Goal: Information Seeking & Learning: Understand process/instructions

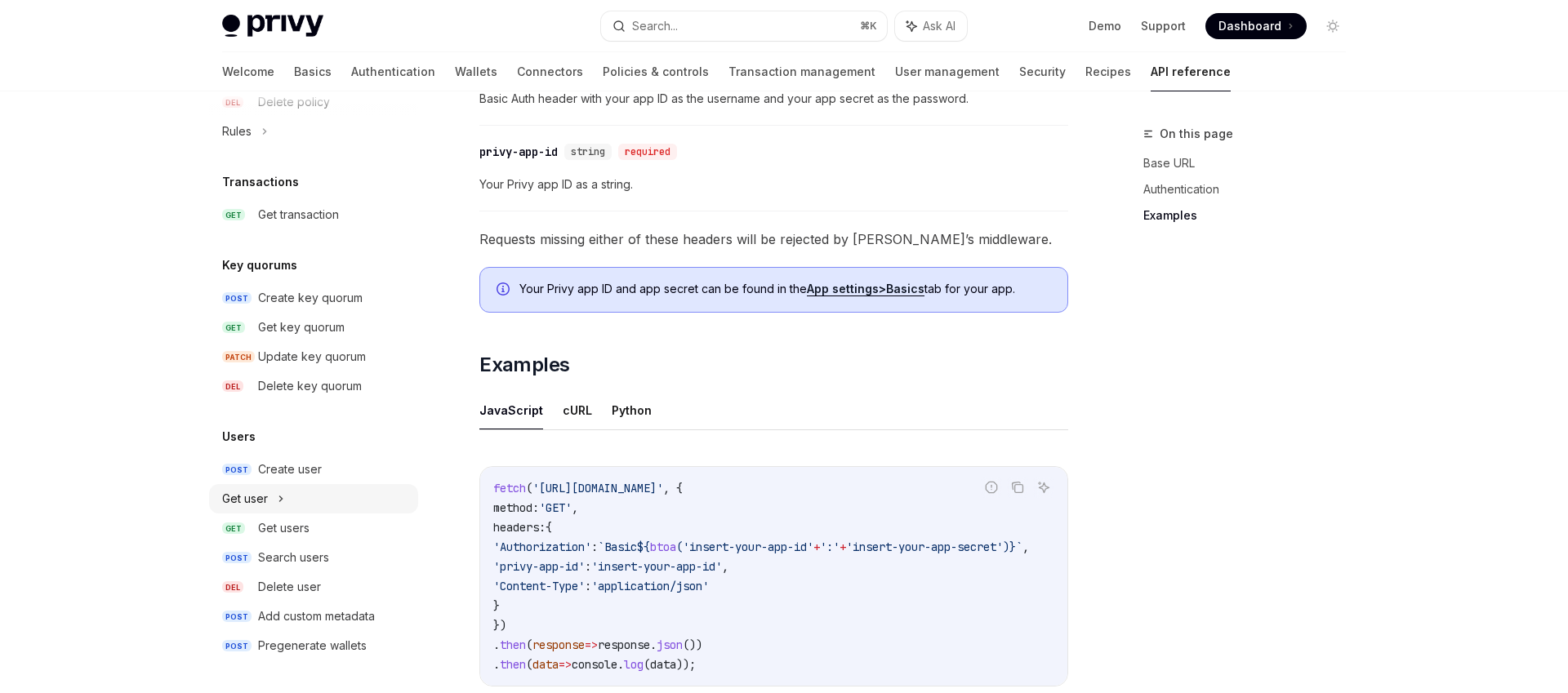
scroll to position [1012, 0]
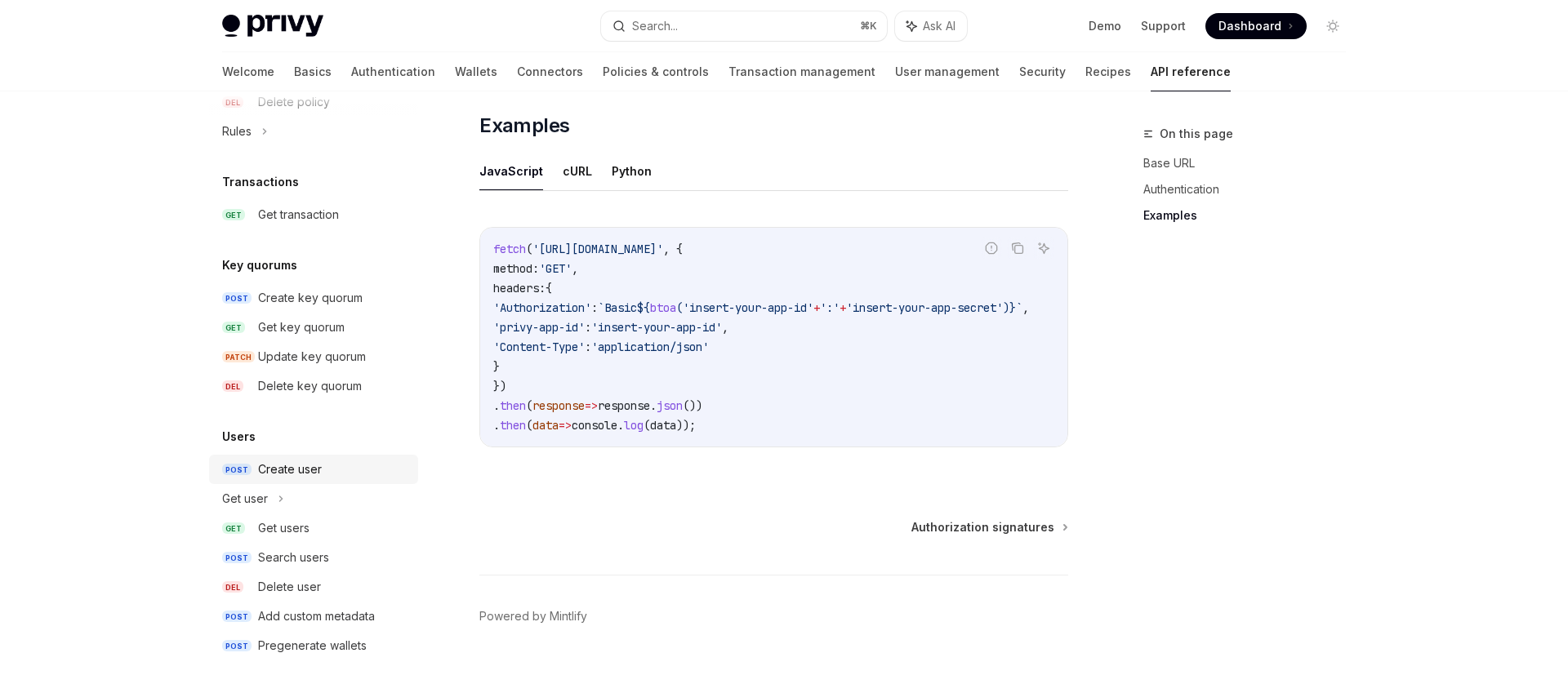
click at [294, 480] on link "POST Create user" at bounding box center [314, 469] width 209 height 29
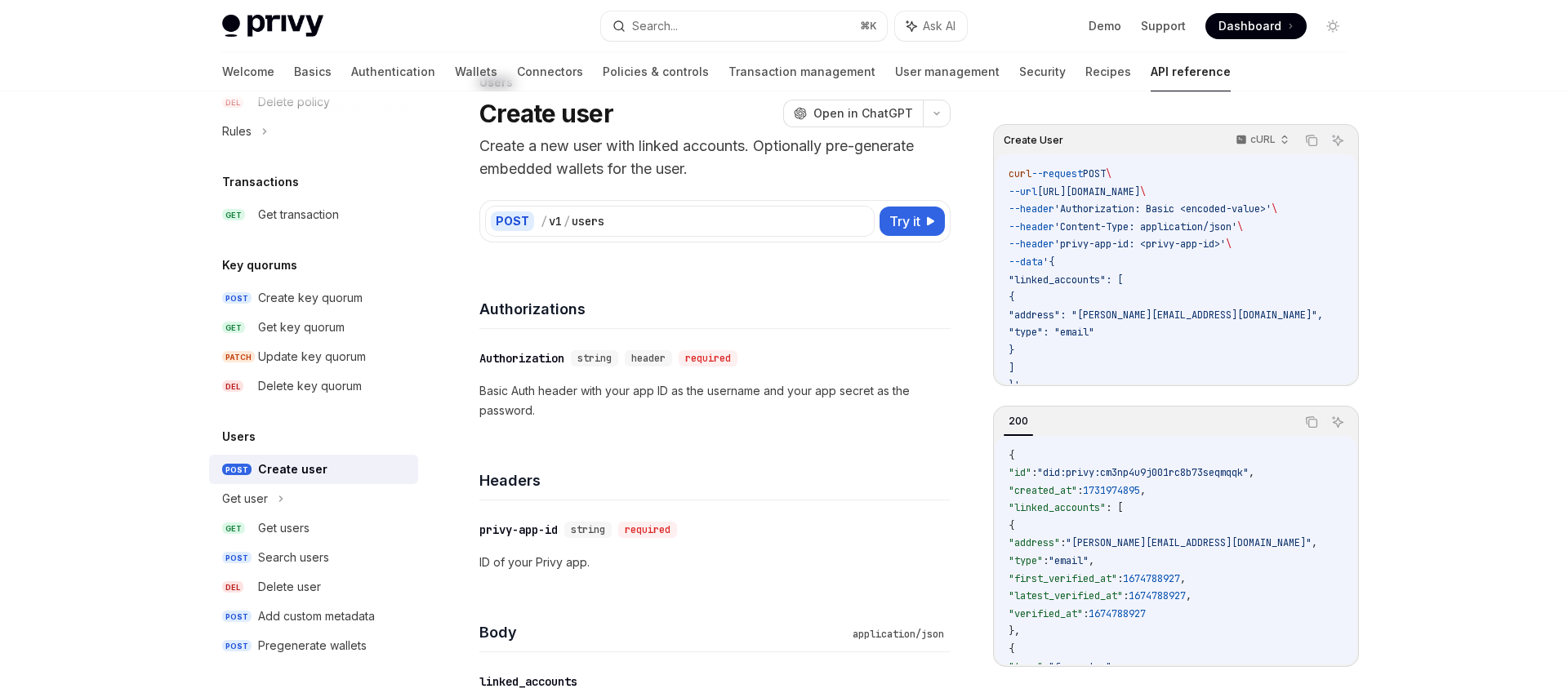
scroll to position [114, 0]
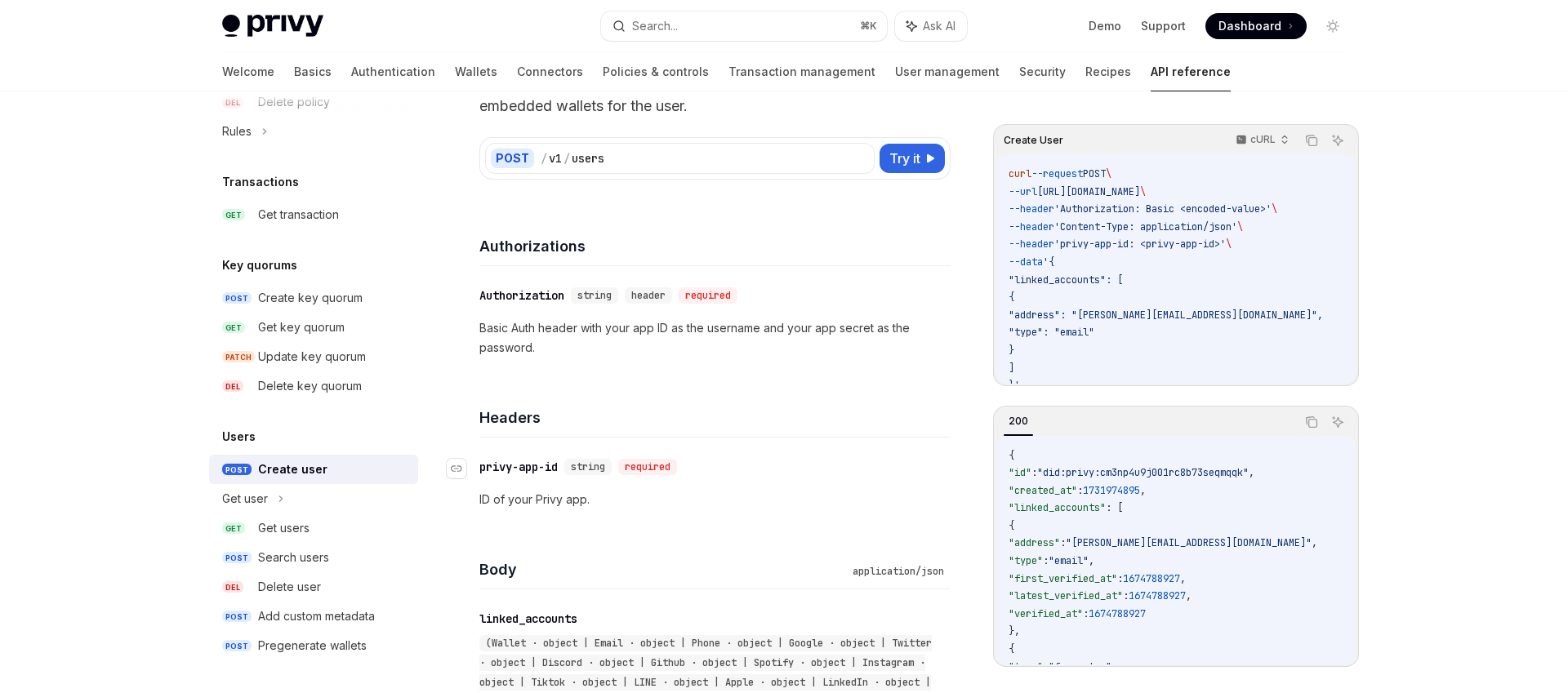
click at [529, 461] on div "privy-app-id" at bounding box center [518, 467] width 78 height 16
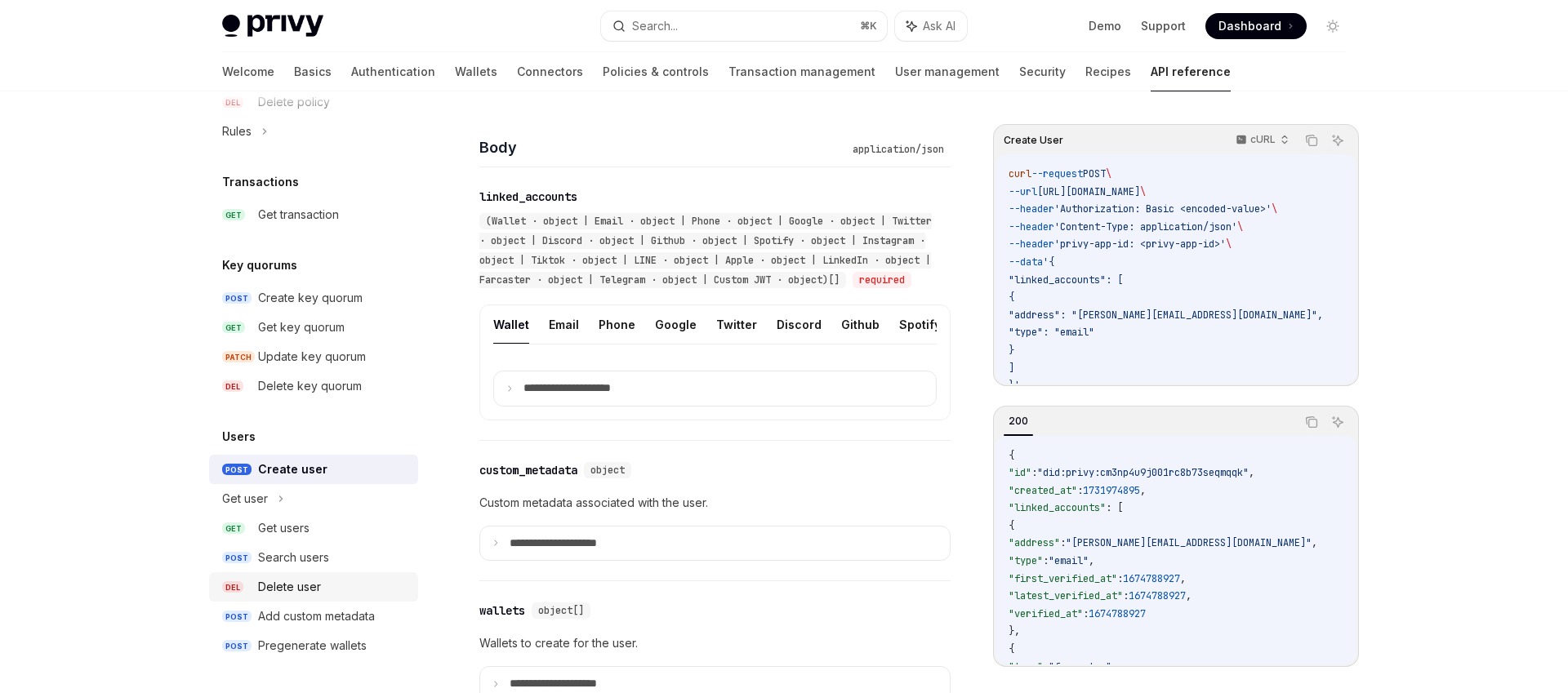
scroll to position [538, 0]
click at [285, 530] on div "Get users" at bounding box center [283, 528] width 51 height 19
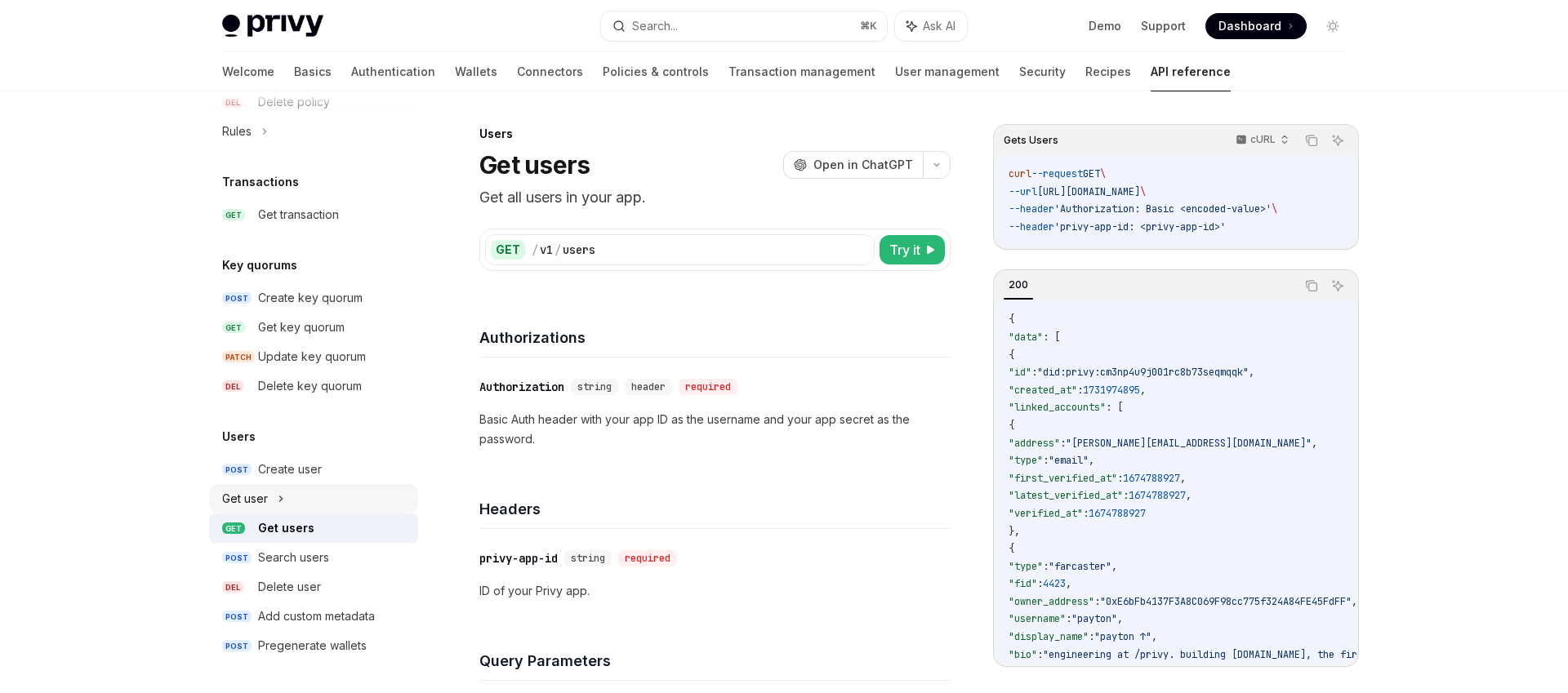
click at [272, 505] on div "Get user" at bounding box center [314, 498] width 209 height 29
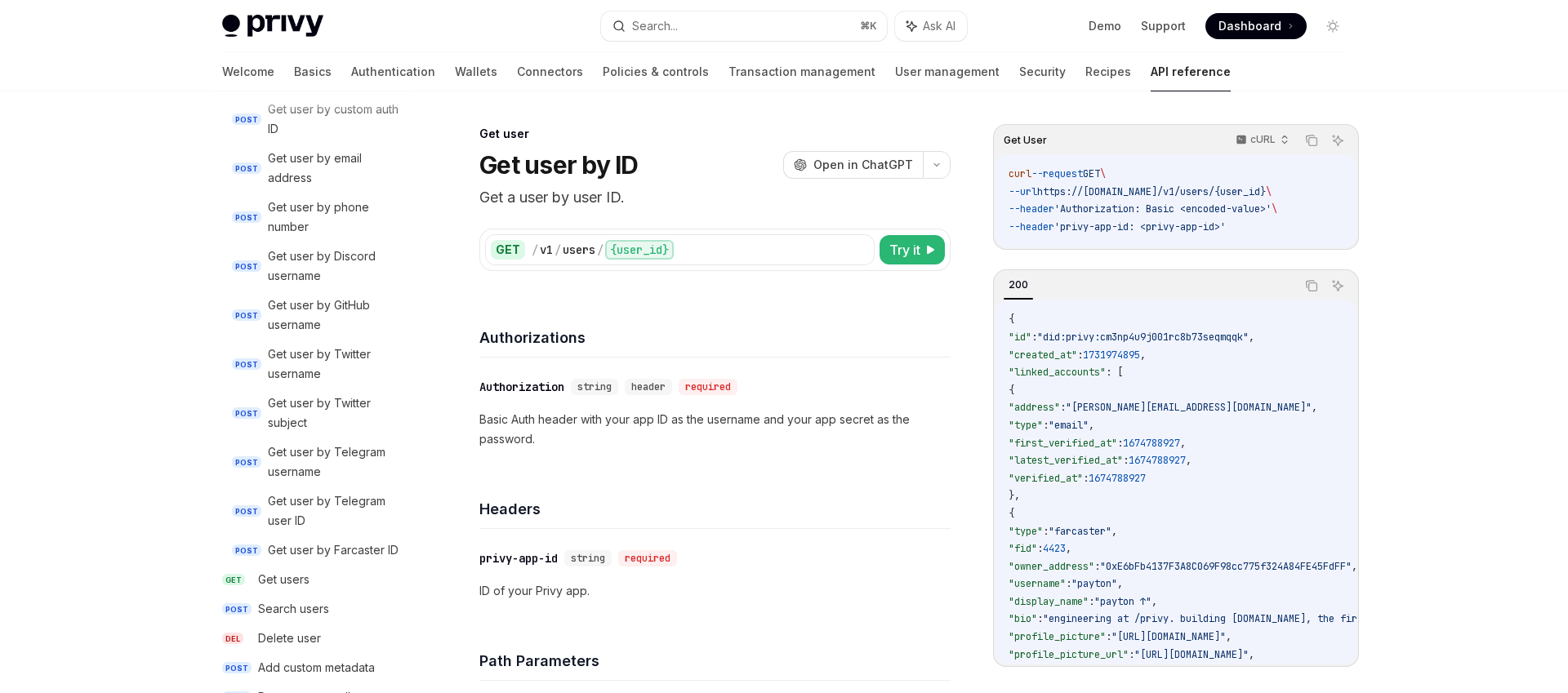
scroll to position [1620, 0]
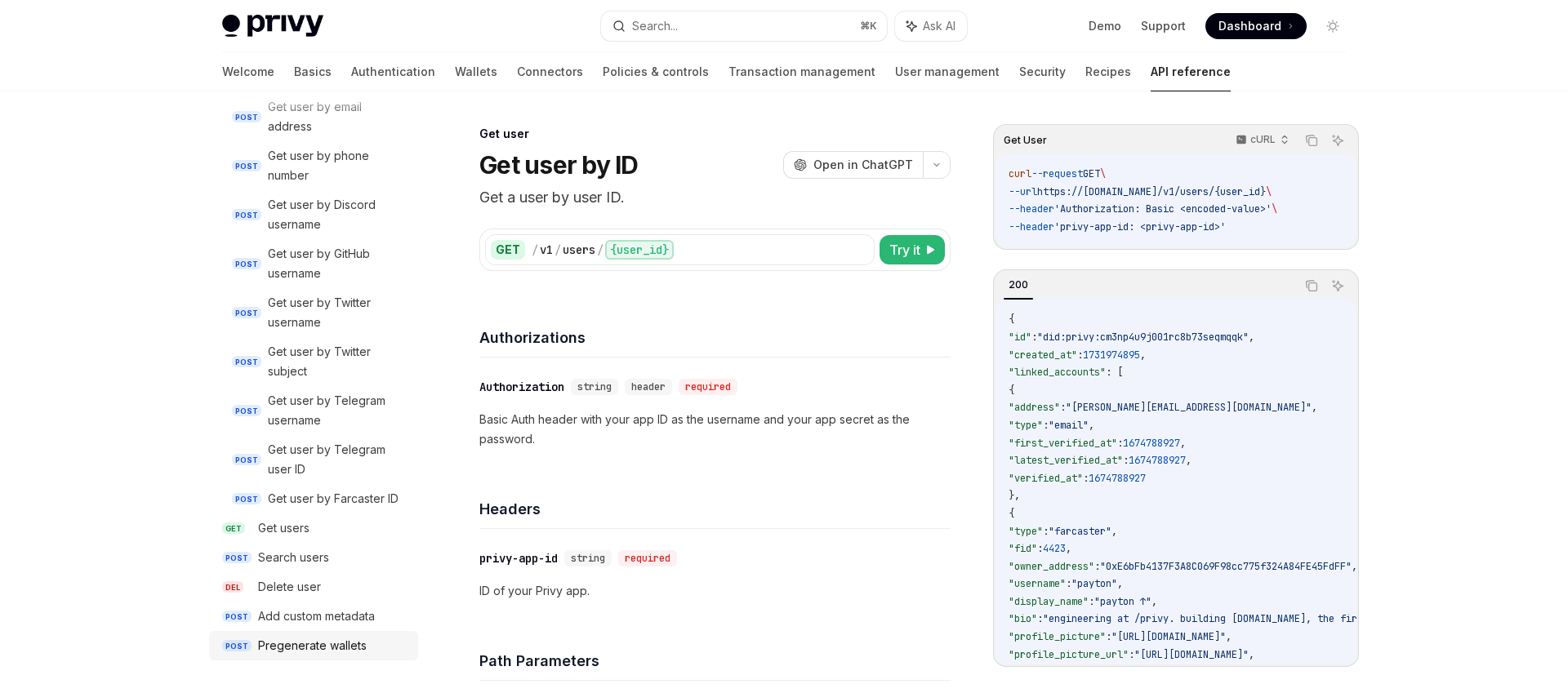
click at [303, 644] on div "Pregenerate wallets" at bounding box center [312, 646] width 108 height 19
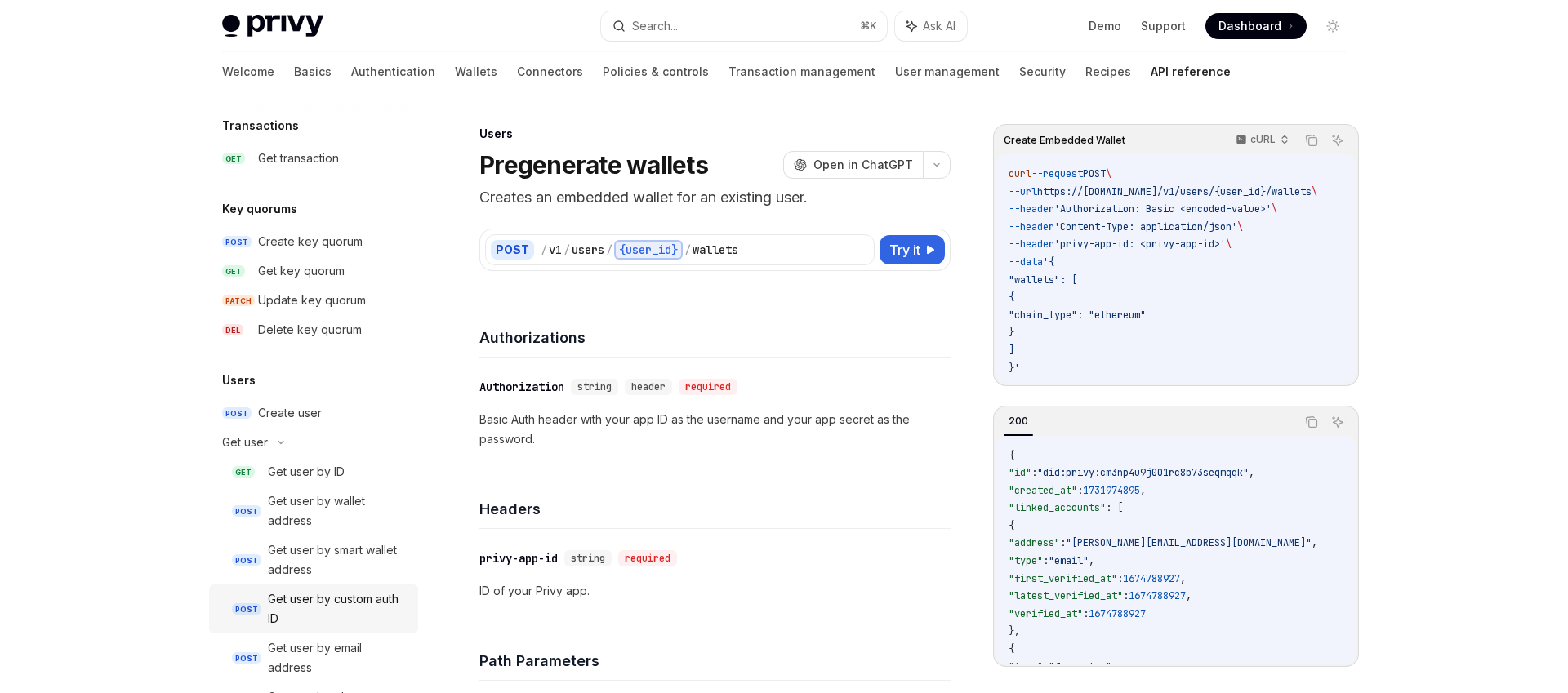
scroll to position [1060, 0]
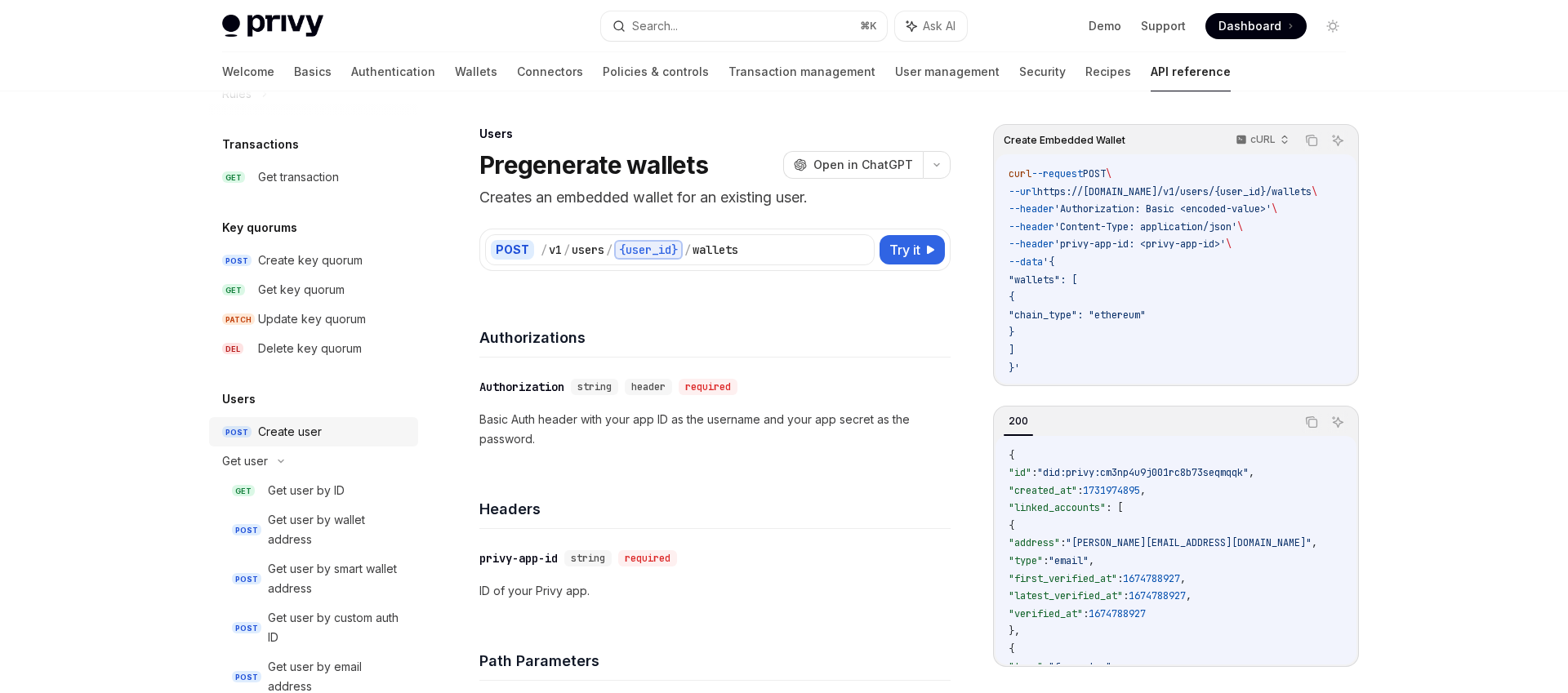
click at [300, 433] on div "Create user" at bounding box center [290, 432] width 64 height 19
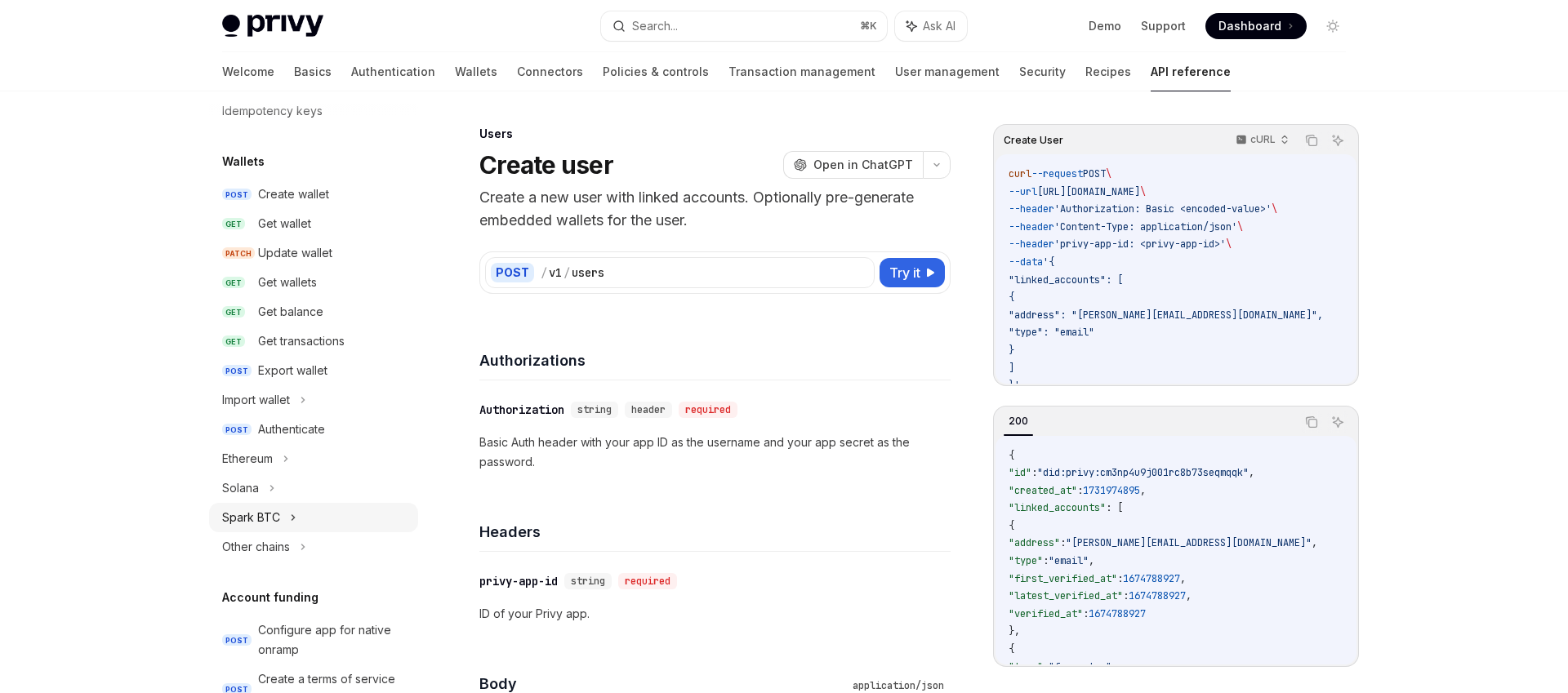
scroll to position [94, 0]
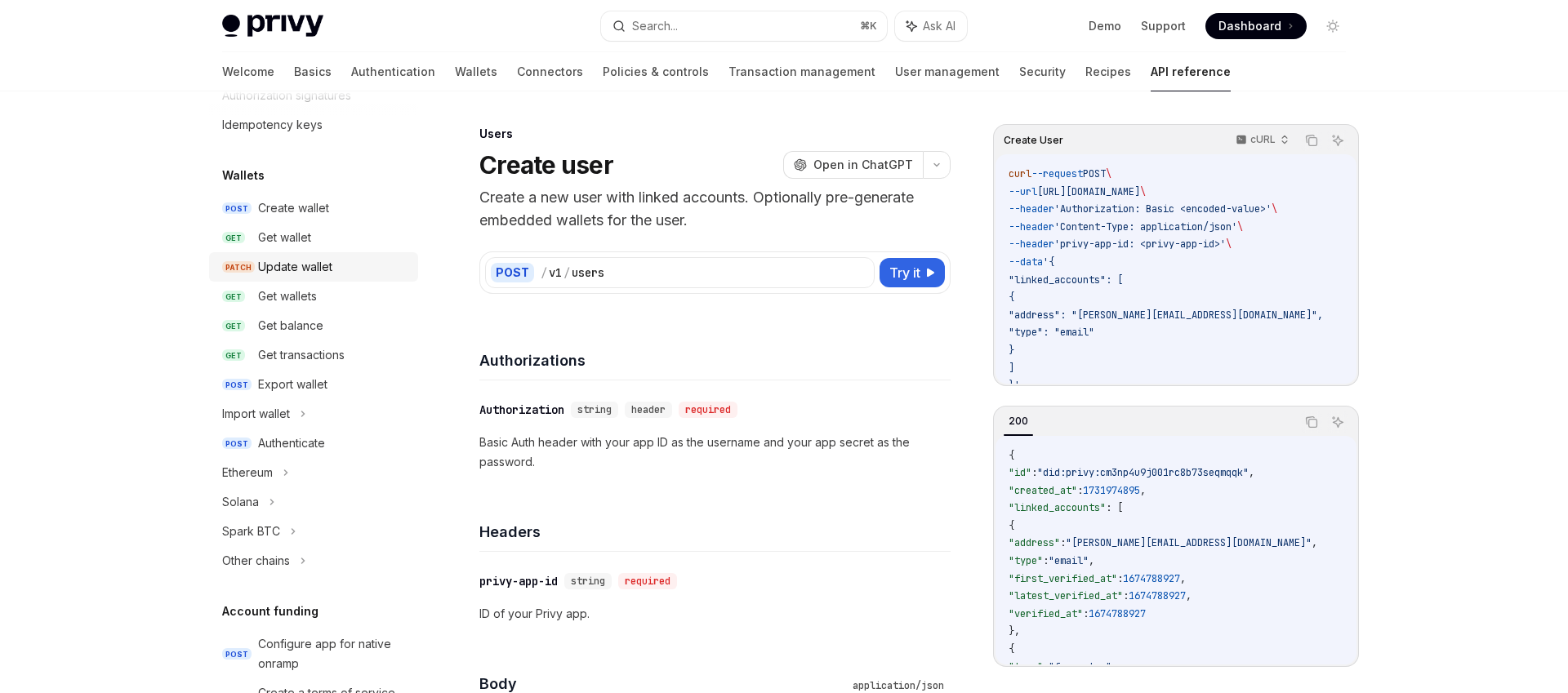
click at [302, 267] on div "Update wallet" at bounding box center [294, 267] width 75 height 19
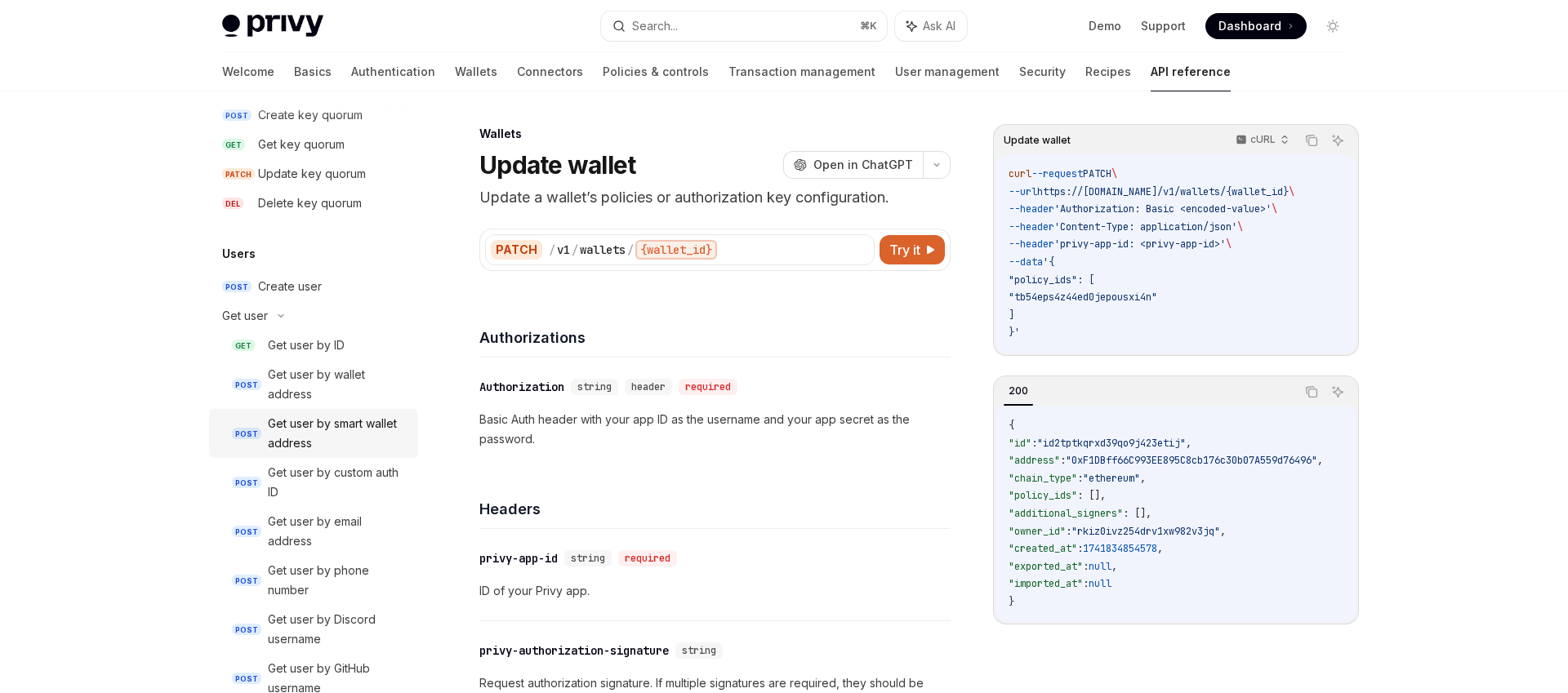
scroll to position [1620, 0]
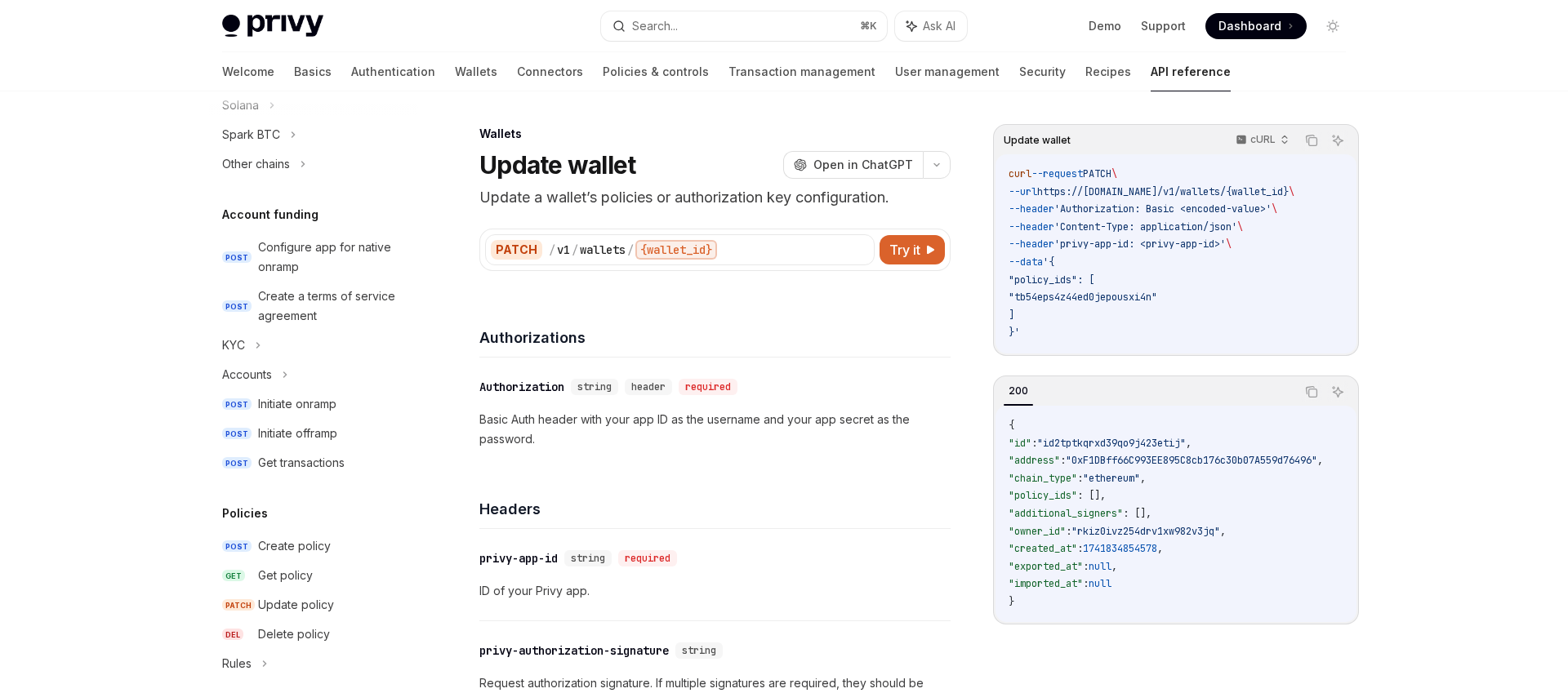
scroll to position [37, 0]
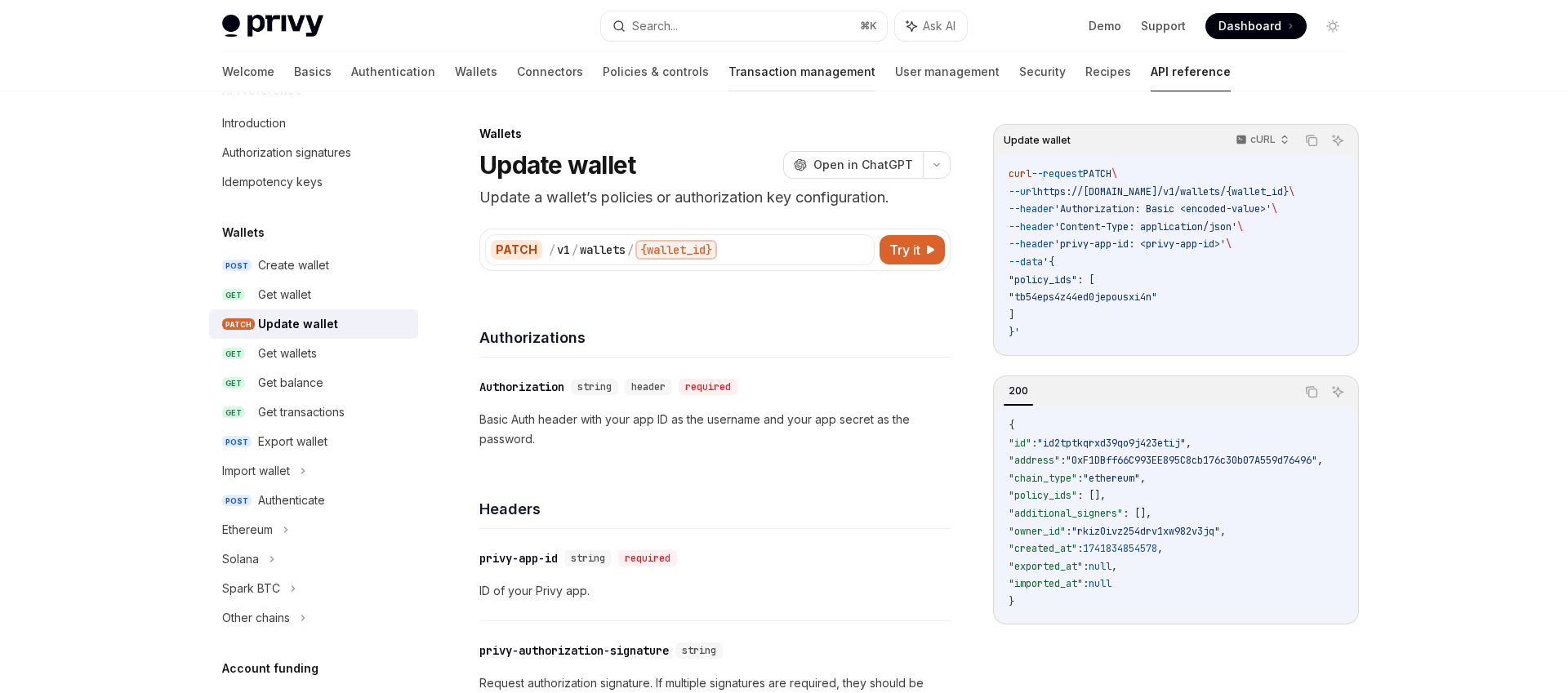
click at [732, 71] on link "Transaction management" at bounding box center [802, 72] width 147 height 39
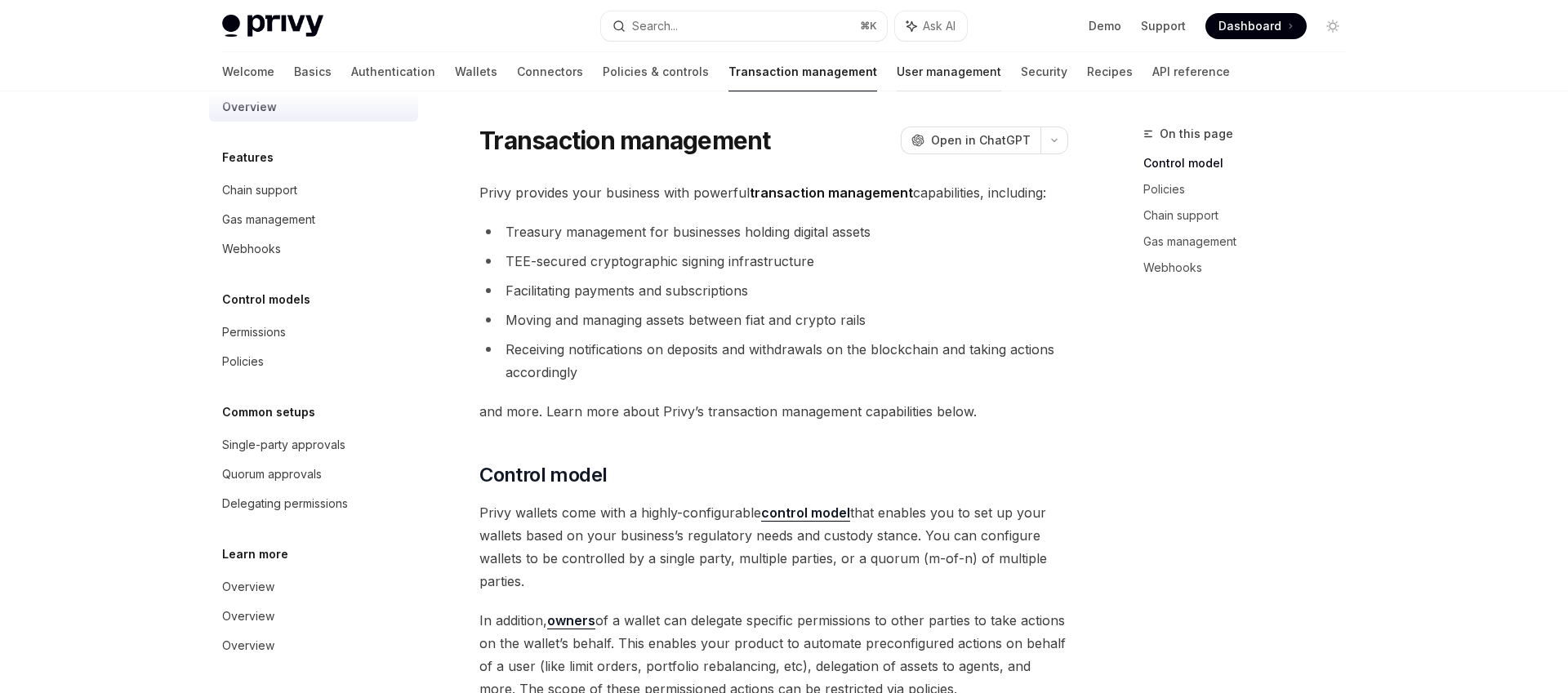
click at [897, 75] on link "User management" at bounding box center [949, 72] width 105 height 39
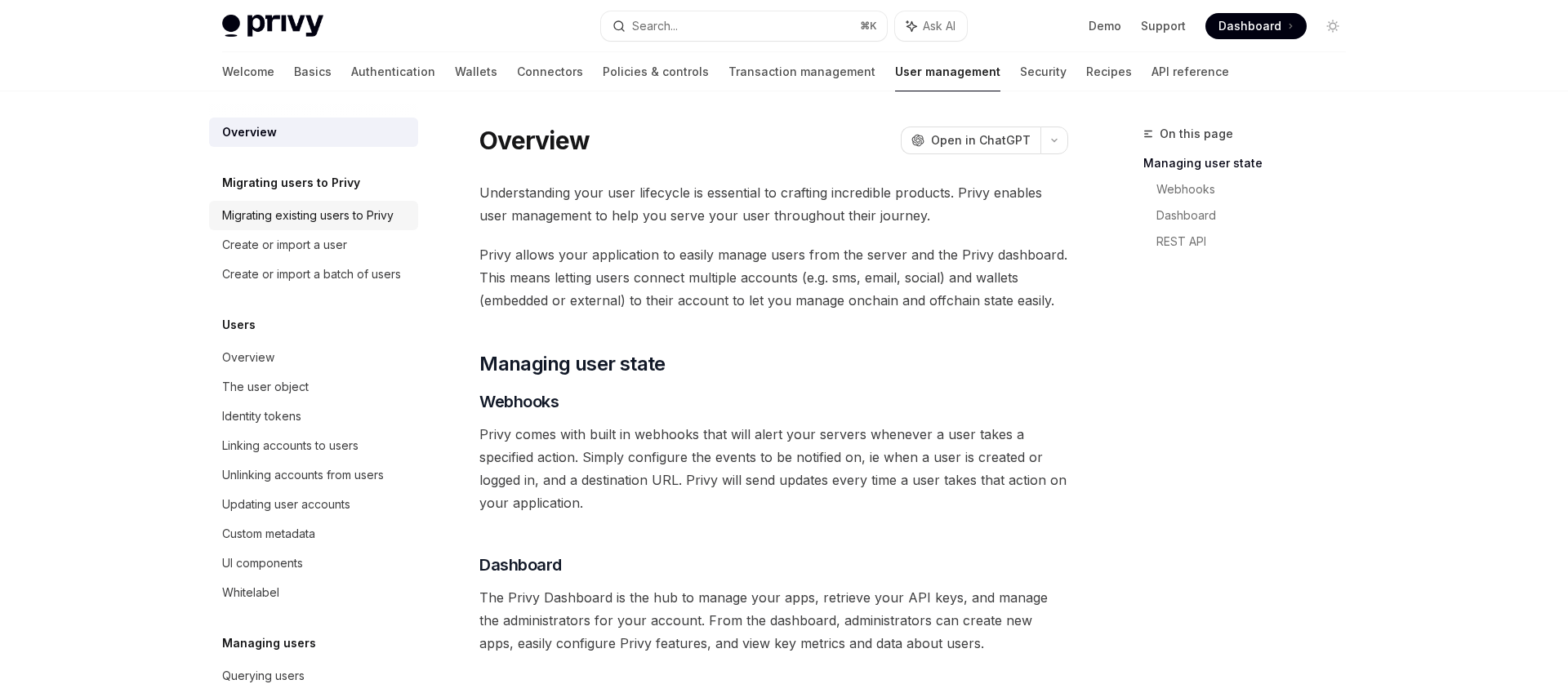
click at [307, 216] on div "Migrating existing users to Privy" at bounding box center [307, 216] width 171 height 19
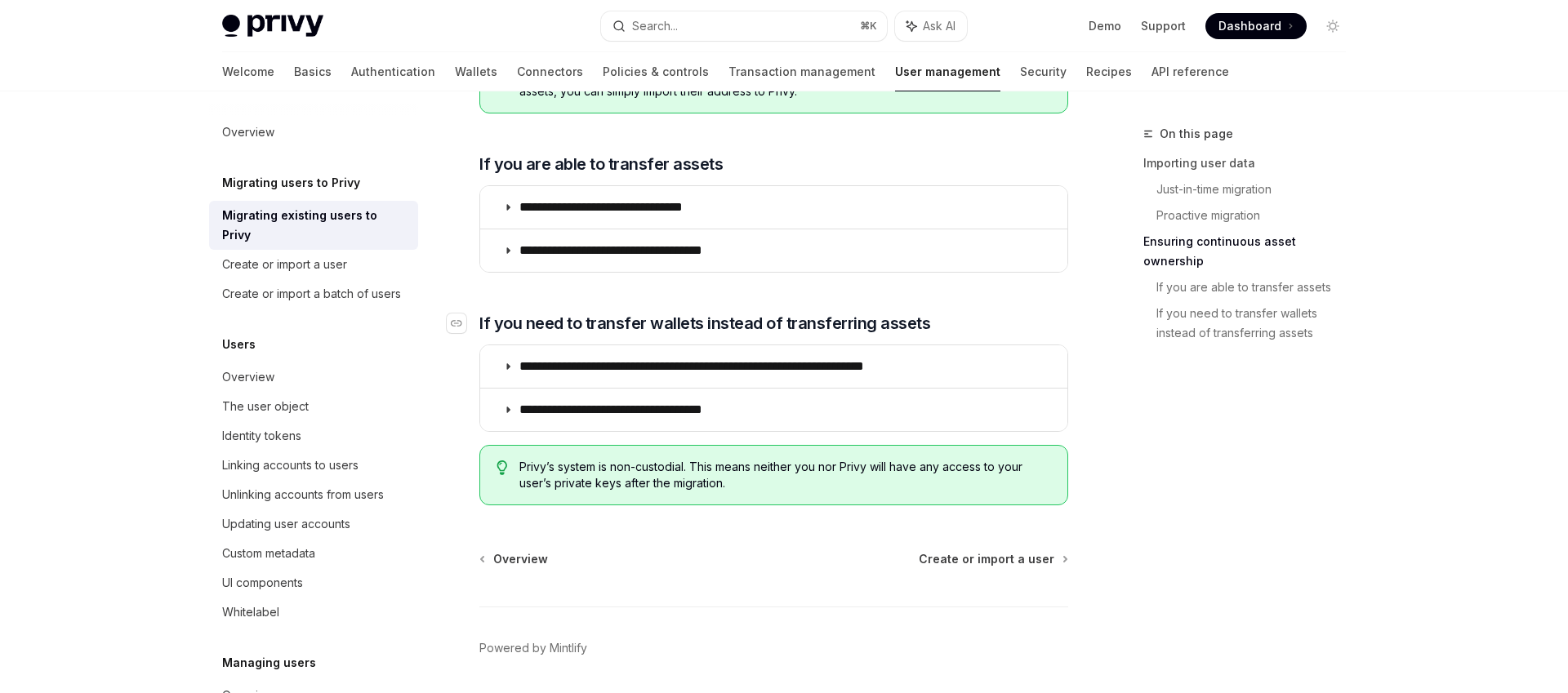
scroll to position [1998, 0]
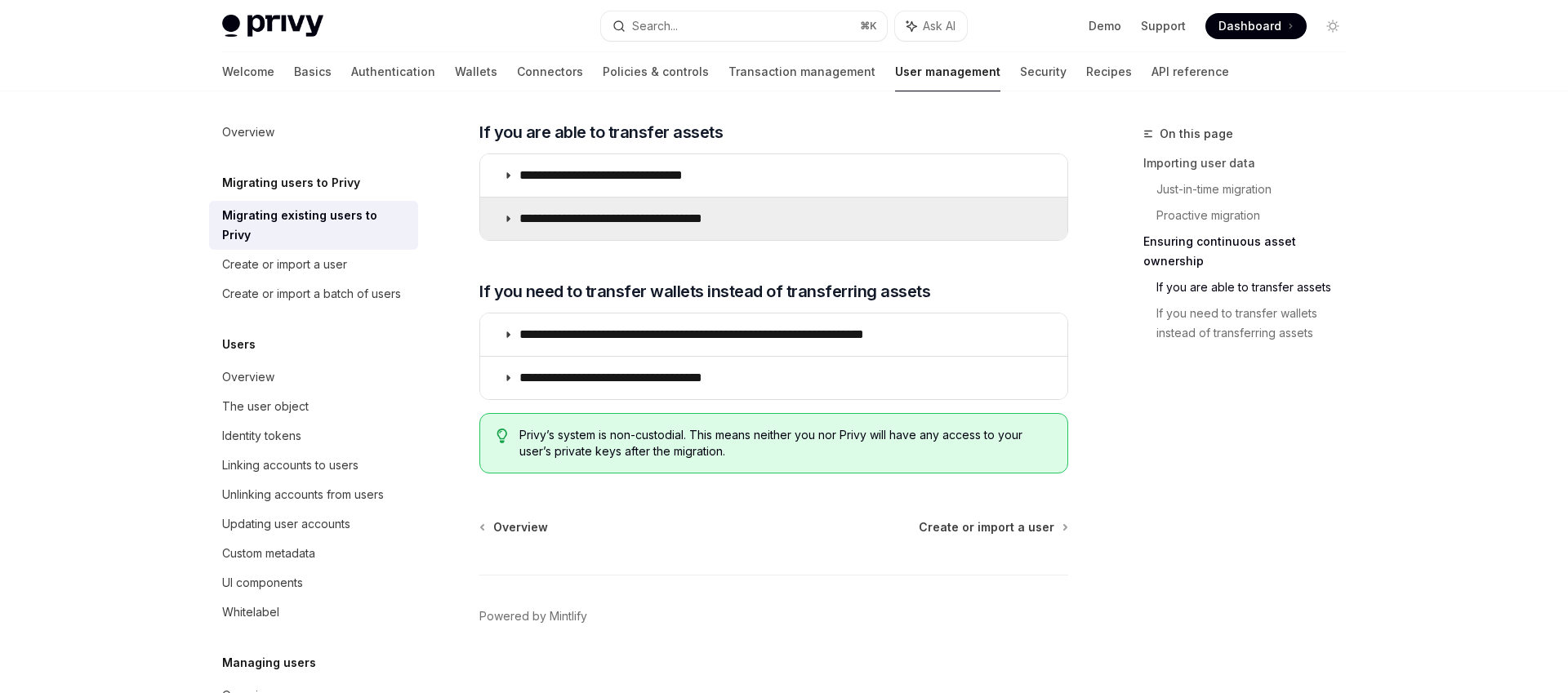
click at [643, 206] on summary "**********" at bounding box center [774, 219] width 587 height 43
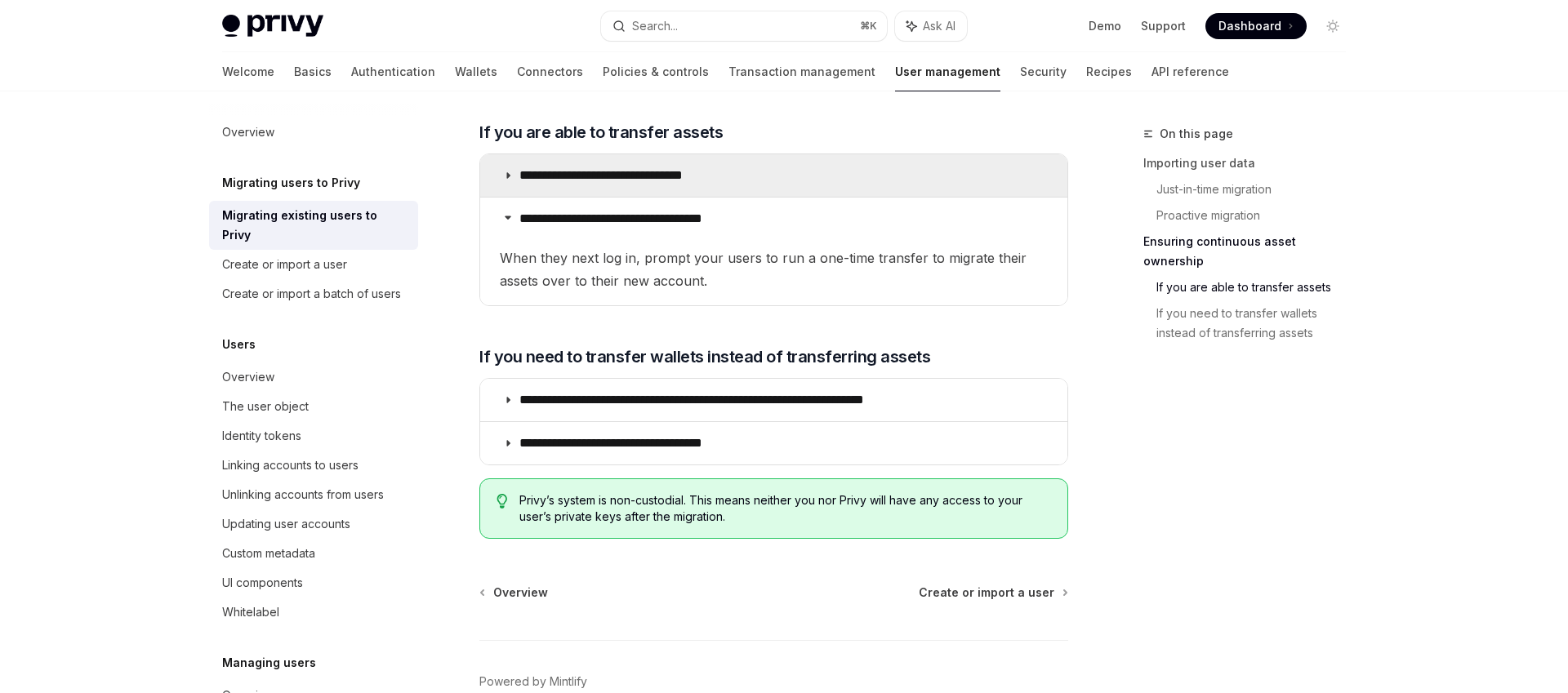
click at [656, 154] on summary "**********" at bounding box center [774, 175] width 587 height 43
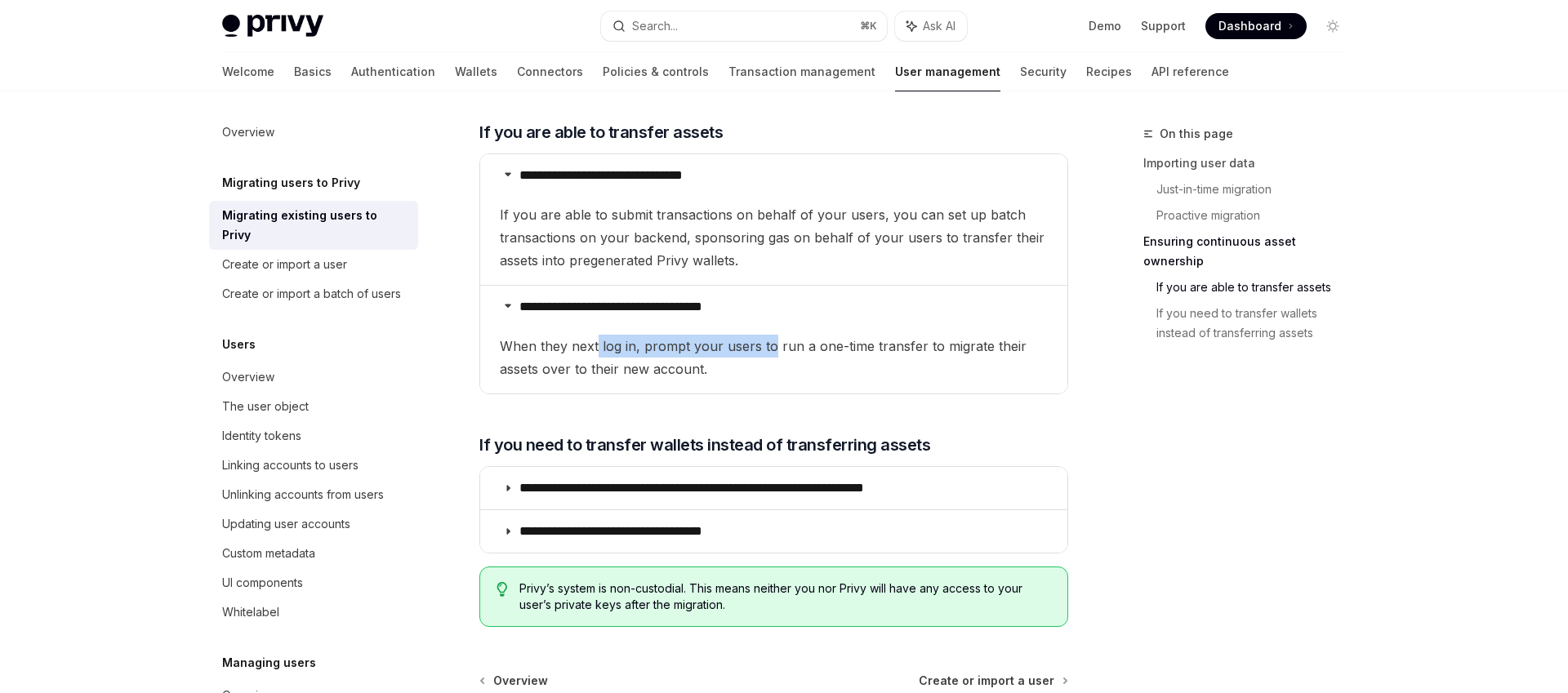
drag, startPoint x: 597, startPoint y: 325, endPoint x: 771, endPoint y: 331, distance: 174.1
click at [771, 335] on span "When they next log in, prompt your users to run a one-time transfer to migrate …" at bounding box center [774, 357] width 548 height 45
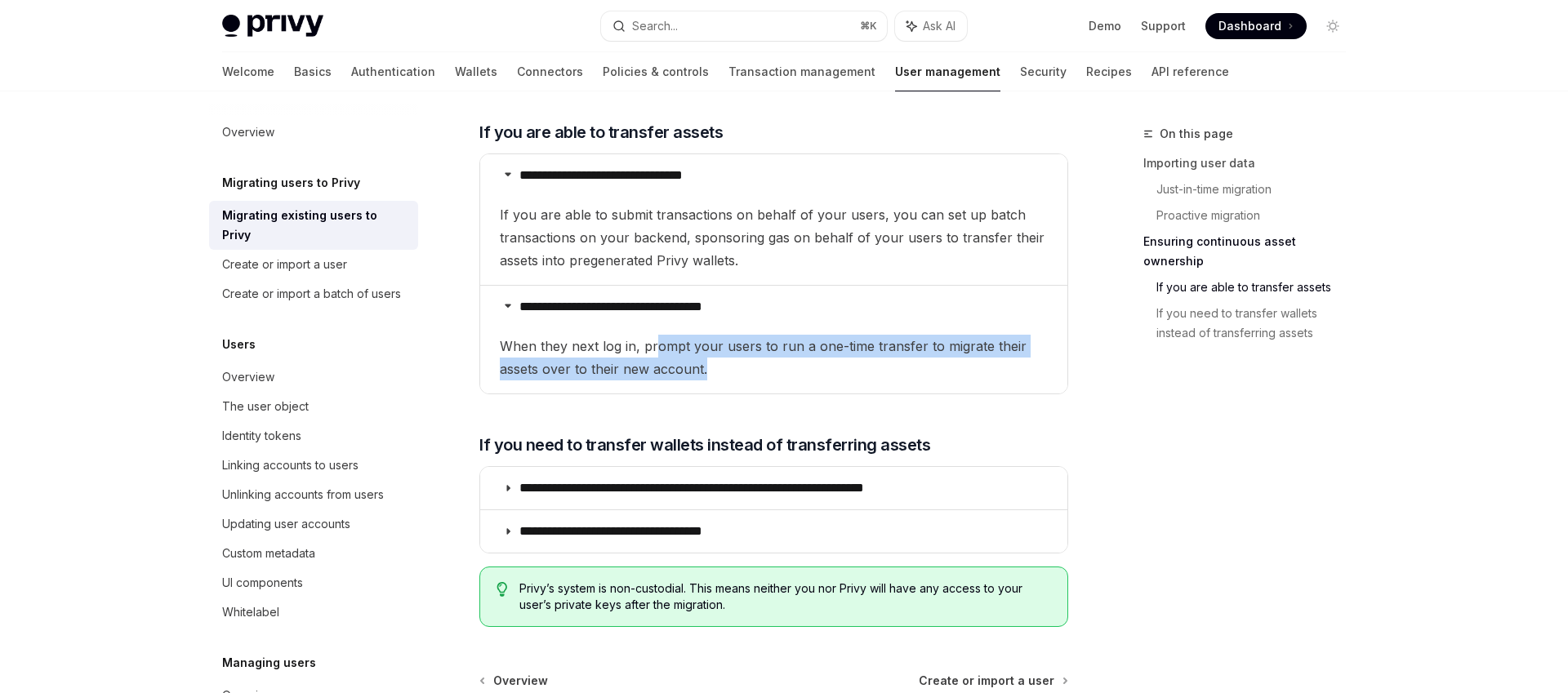
drag, startPoint x: 655, startPoint y: 331, endPoint x: 867, endPoint y: 338, distance: 212.1
click at [866, 338] on span "When they next log in, prompt your users to run a one-time transfer to migrate …" at bounding box center [774, 357] width 548 height 45
click at [867, 338] on span "When they next log in, prompt your users to run a one-time transfer to migrate …" at bounding box center [774, 357] width 548 height 45
drag, startPoint x: 819, startPoint y: 337, endPoint x: 594, endPoint y: 320, distance: 225.6
click at [601, 335] on span "When they next log in, prompt your users to run a one-time transfer to migrate …" at bounding box center [774, 357] width 548 height 45
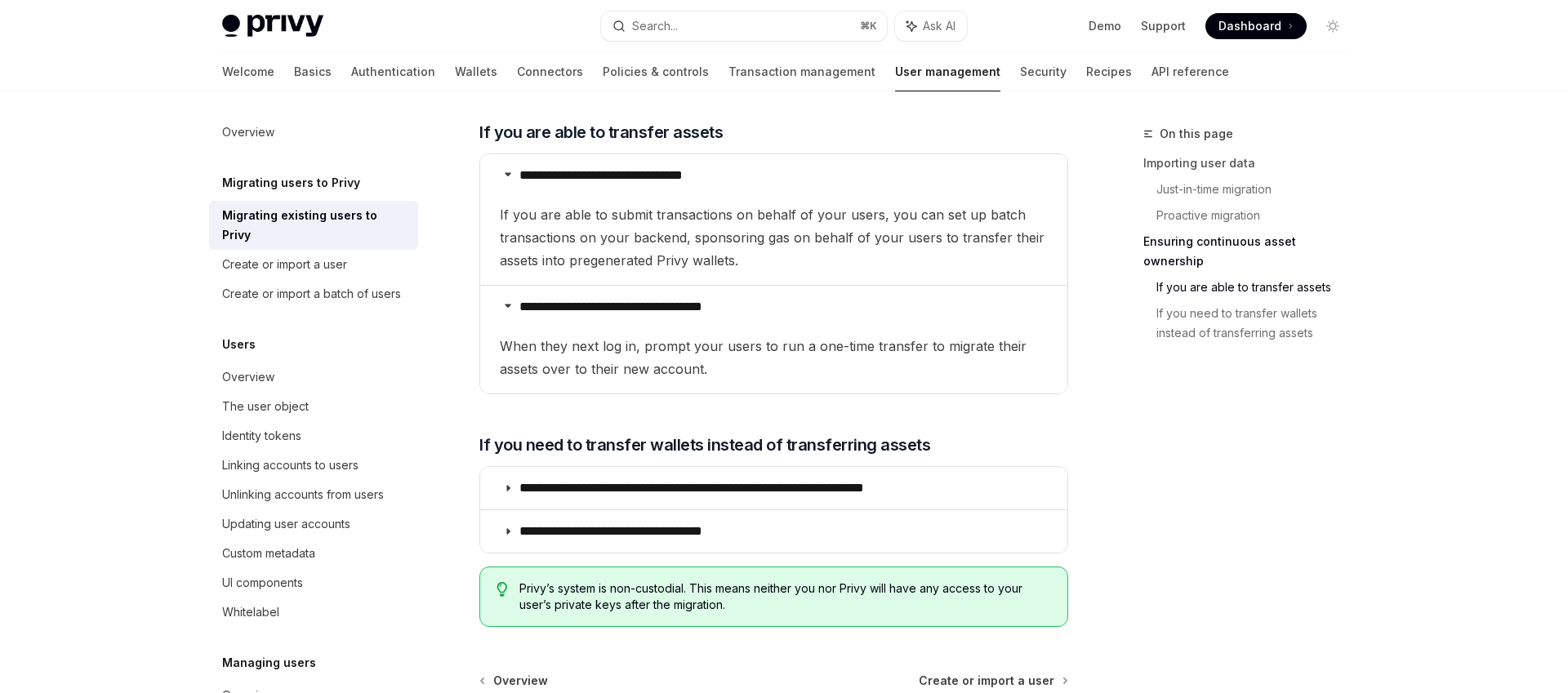
click at [594, 335] on span "When they next log in, prompt your users to run a one-time transfer to migrate …" at bounding box center [774, 357] width 548 height 45
click at [259, 255] on div "Create or import a user" at bounding box center [284, 264] width 125 height 19
type textarea "*"
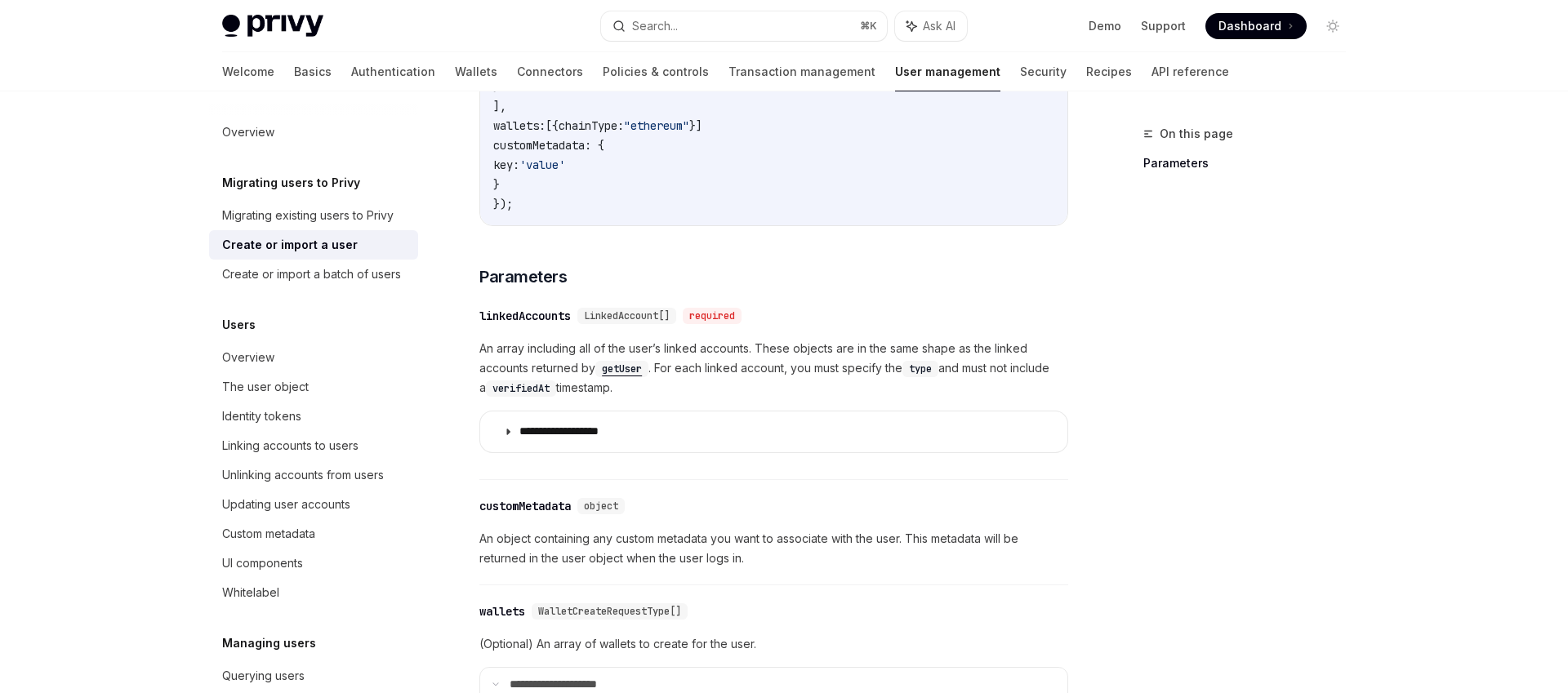
scroll to position [555, 0]
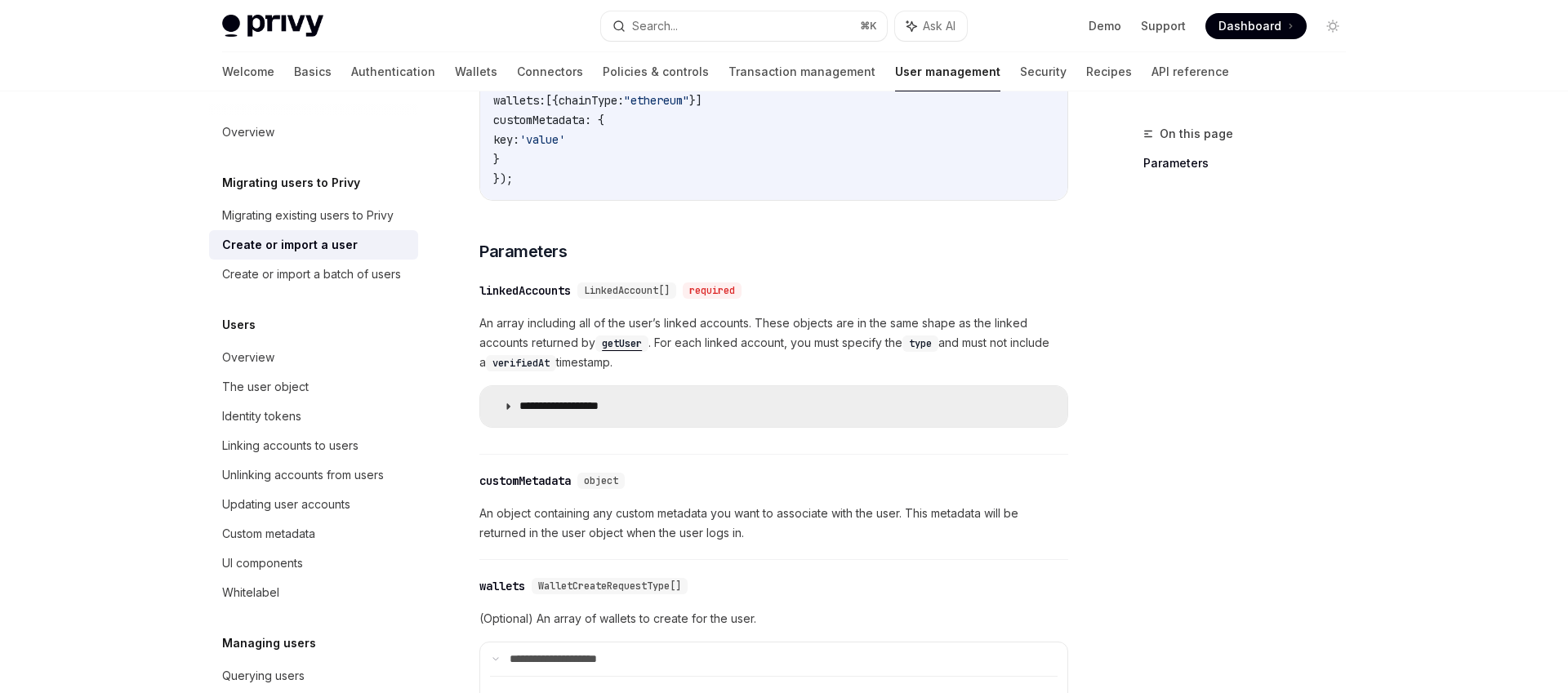
click at [569, 399] on p "**********" at bounding box center [577, 406] width 116 height 15
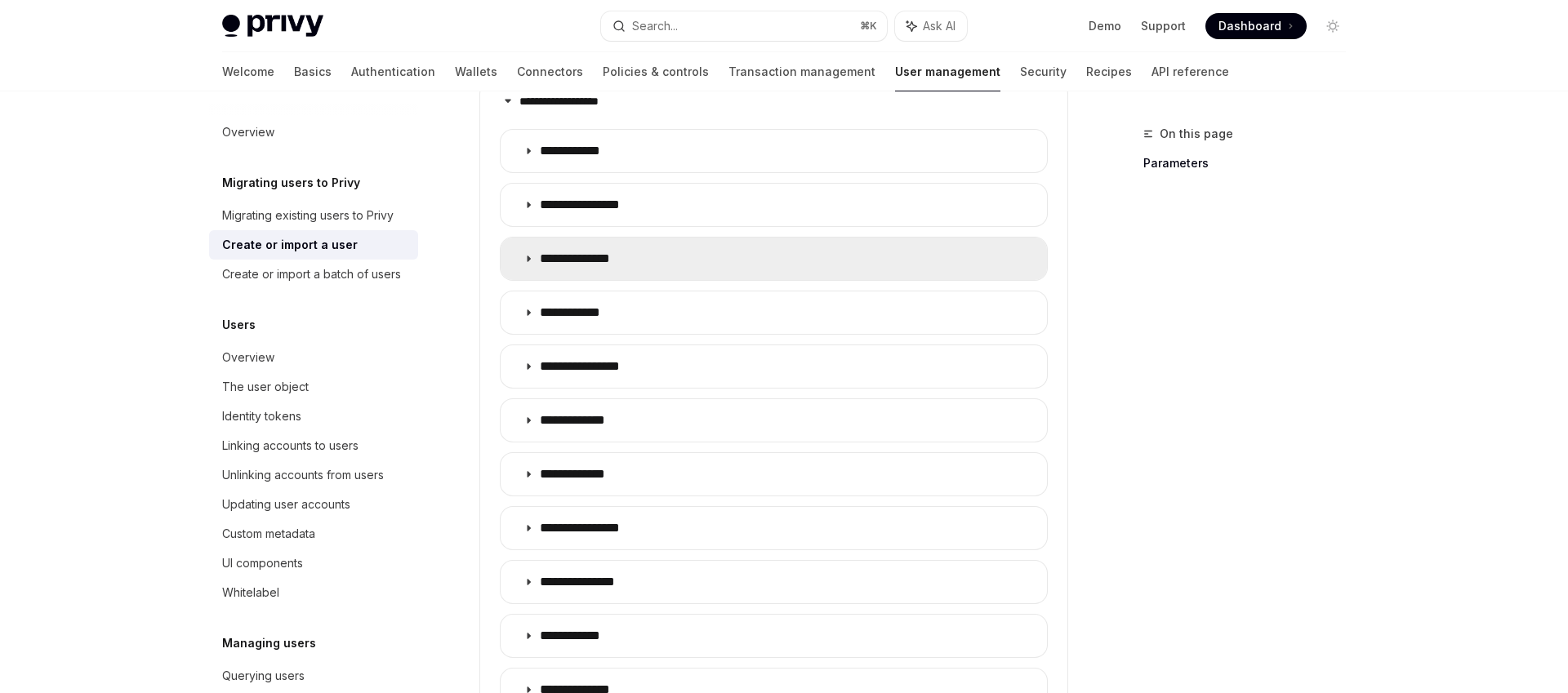
scroll to position [863, 0]
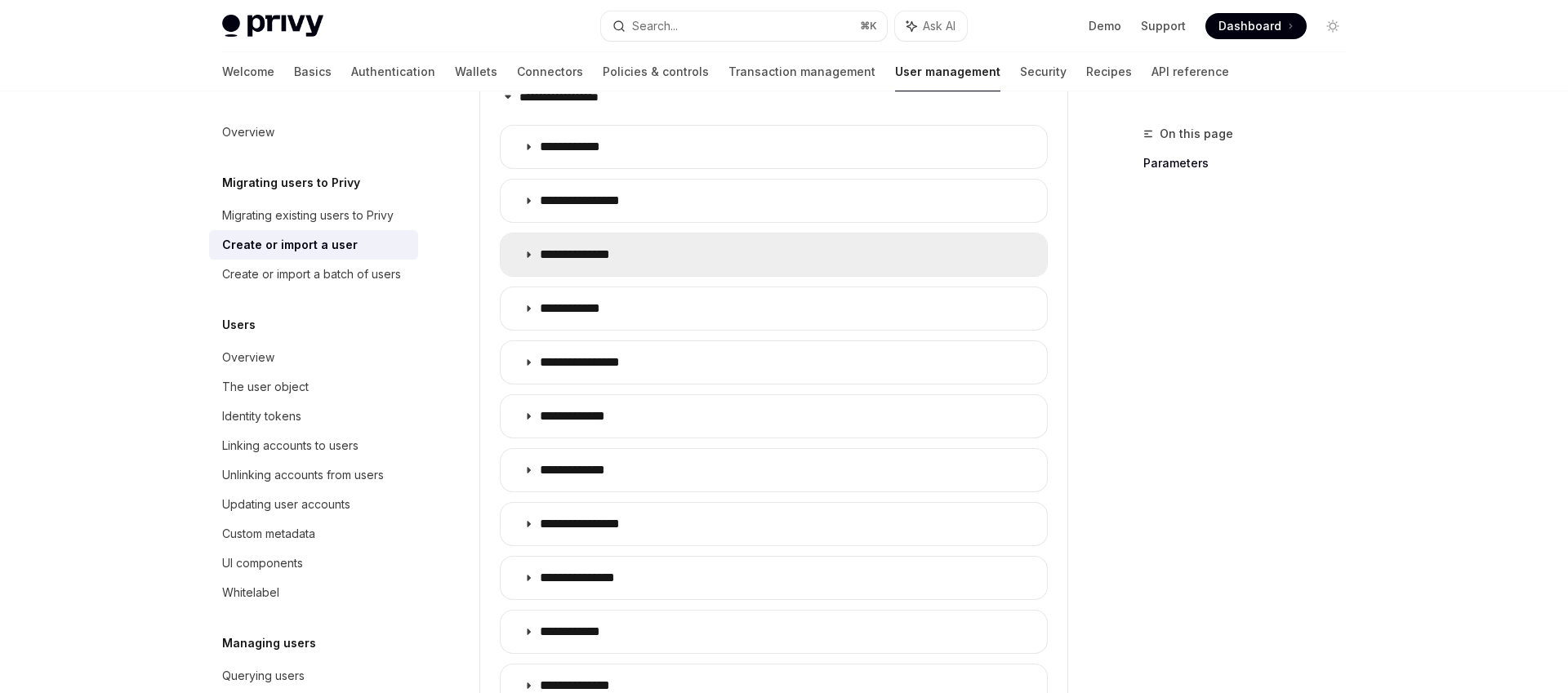
click at [599, 247] on p "**********" at bounding box center [590, 255] width 101 height 16
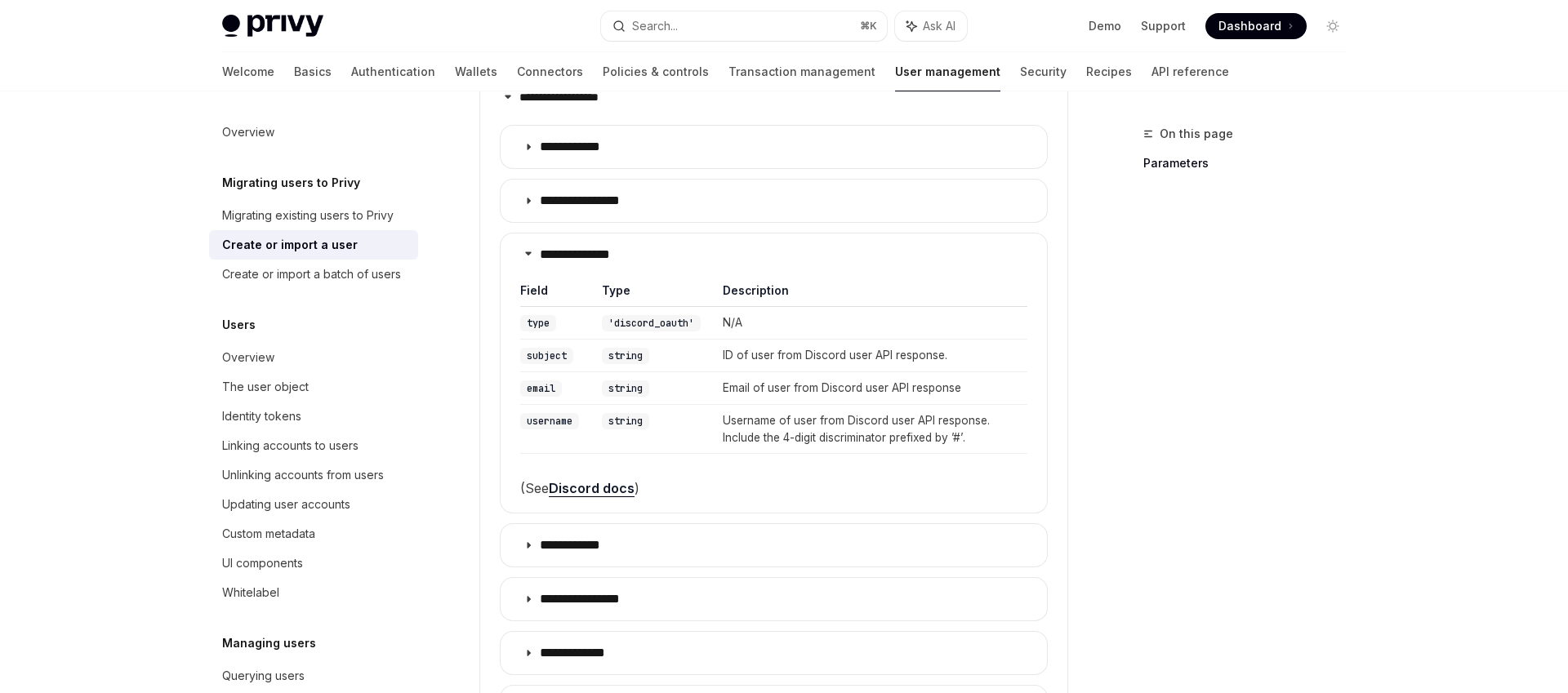
click at [654, 316] on code "'discord_oauth'" at bounding box center [652, 323] width 99 height 16
drag, startPoint x: 792, startPoint y: 398, endPoint x: 952, endPoint y: 419, distance: 161.4
click at [952, 419] on td "Username of user from Discord user API response. Include the 4-digit discrimina…" at bounding box center [870, 428] width 316 height 49
click at [958, 418] on td "Username of user from Discord user API response. Include the 4-digit discrimina…" at bounding box center [870, 428] width 316 height 49
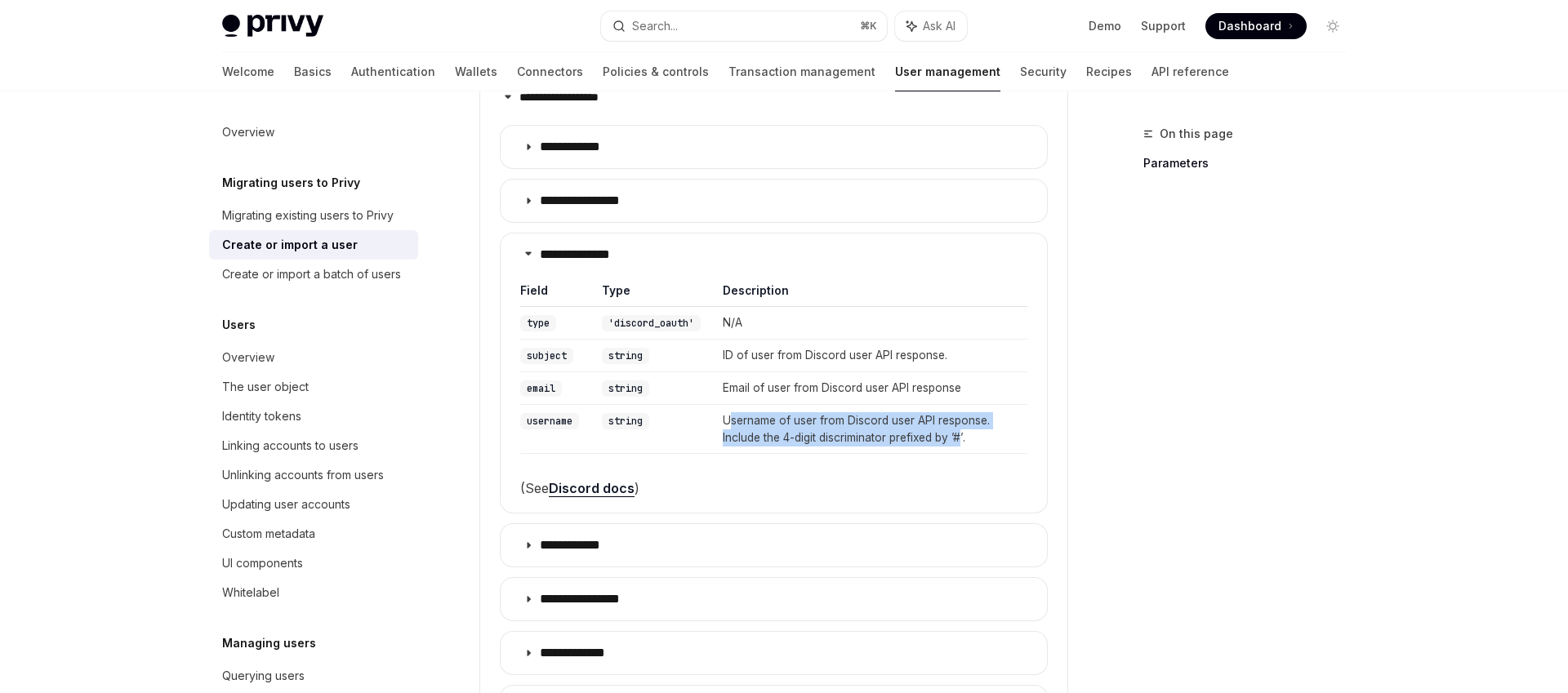
drag, startPoint x: 968, startPoint y: 417, endPoint x: 728, endPoint y: 398, distance: 240.8
click at [728, 404] on td "Username of user from Discord user API response. Include the 4-digit discrimina…" at bounding box center [870, 428] width 316 height 49
click at [612, 413] on code "string" at bounding box center [626, 421] width 47 height 16
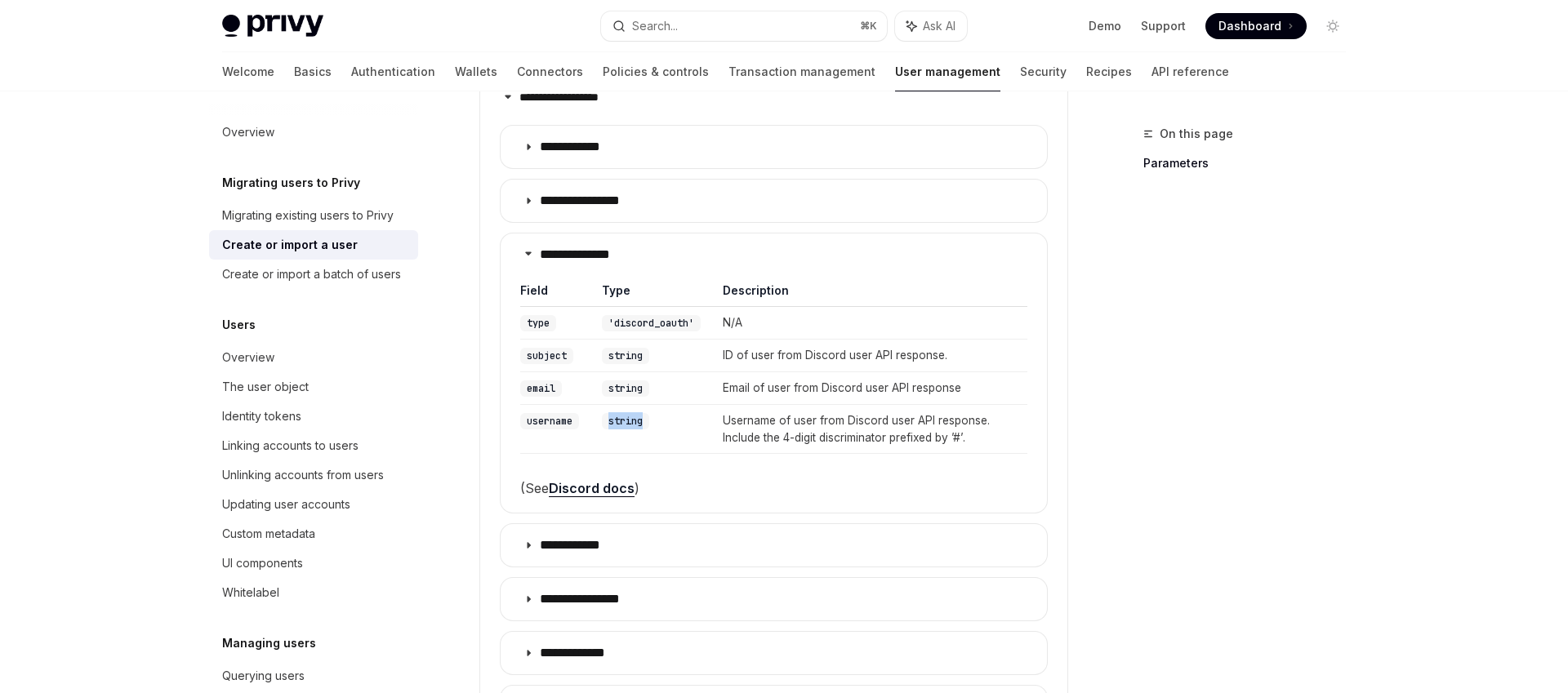
click at [612, 413] on code "string" at bounding box center [626, 421] width 47 height 16
click at [631, 413] on code "string" at bounding box center [626, 421] width 47 height 16
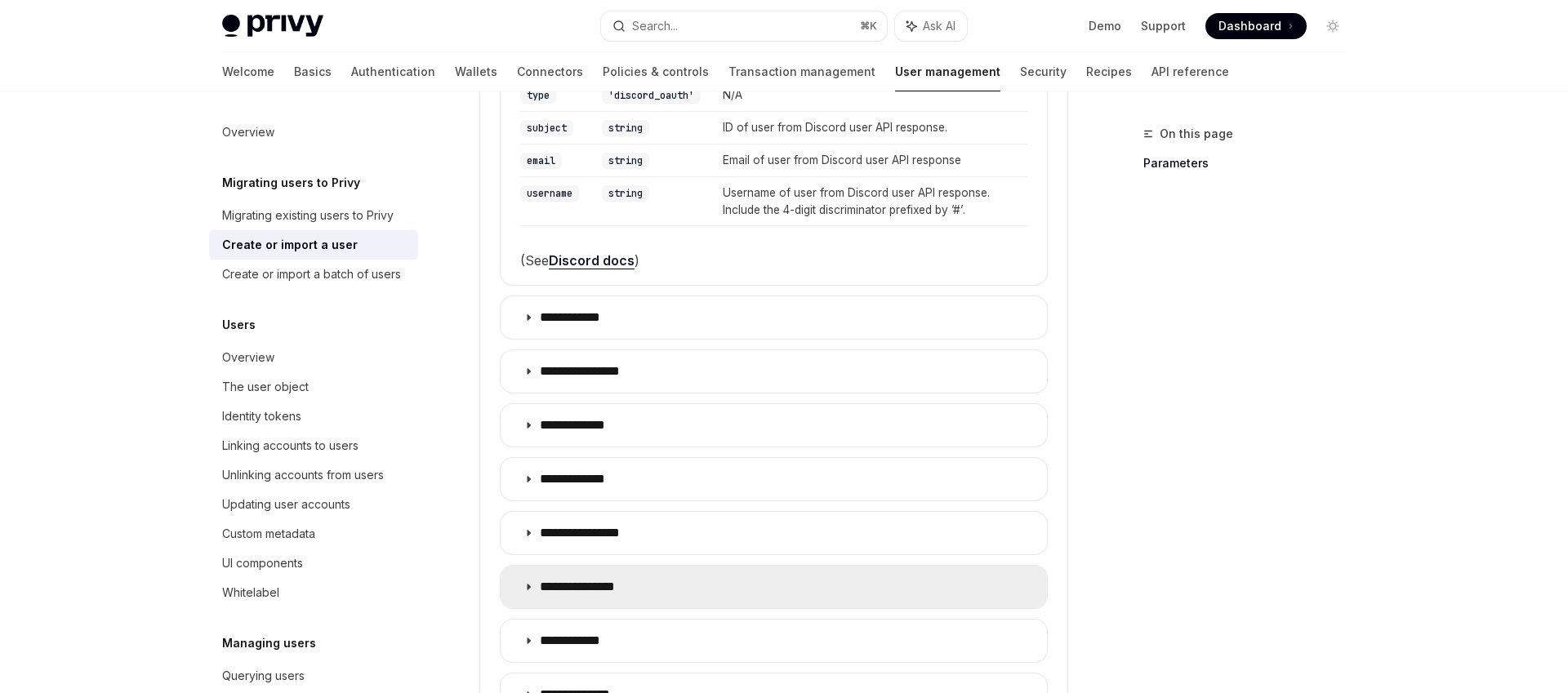
scroll to position [1216, 0]
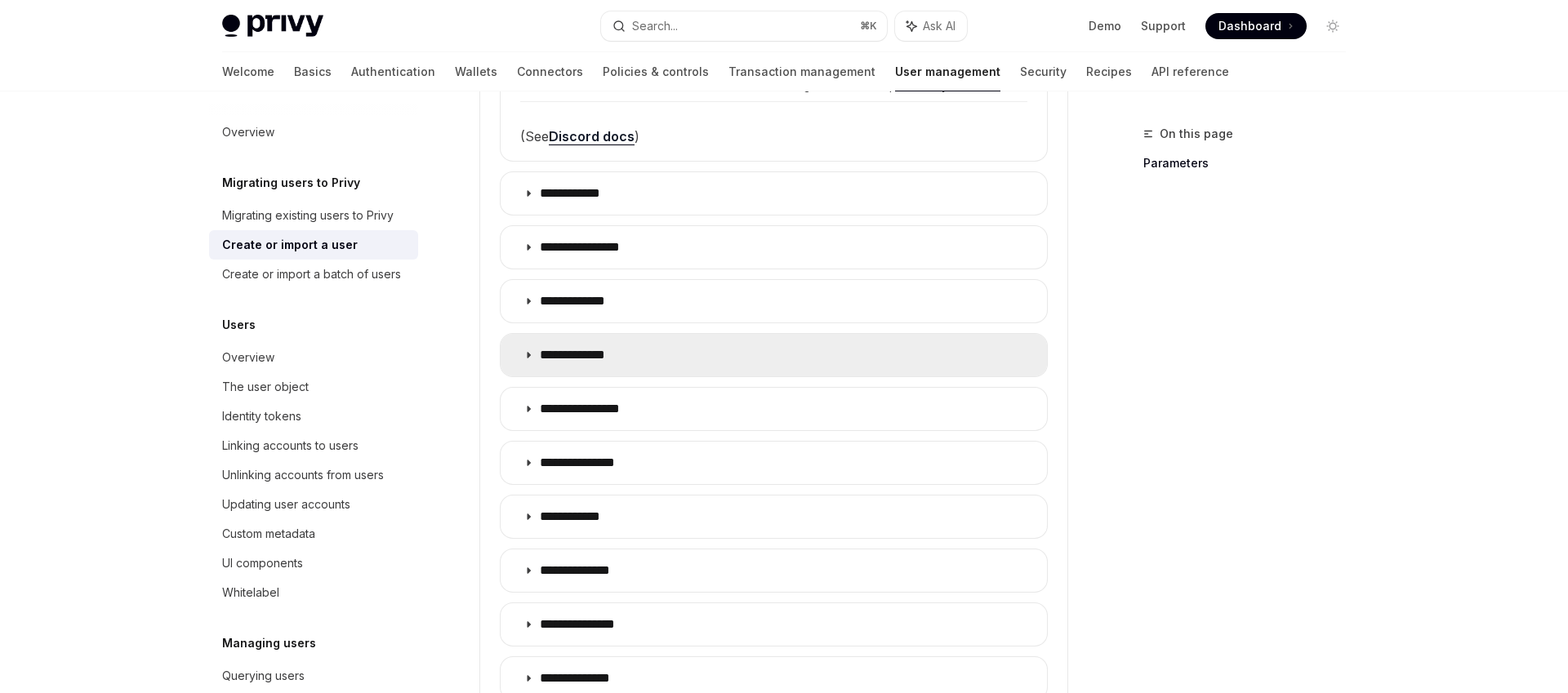
click at [600, 346] on p "**********" at bounding box center [588, 354] width 97 height 16
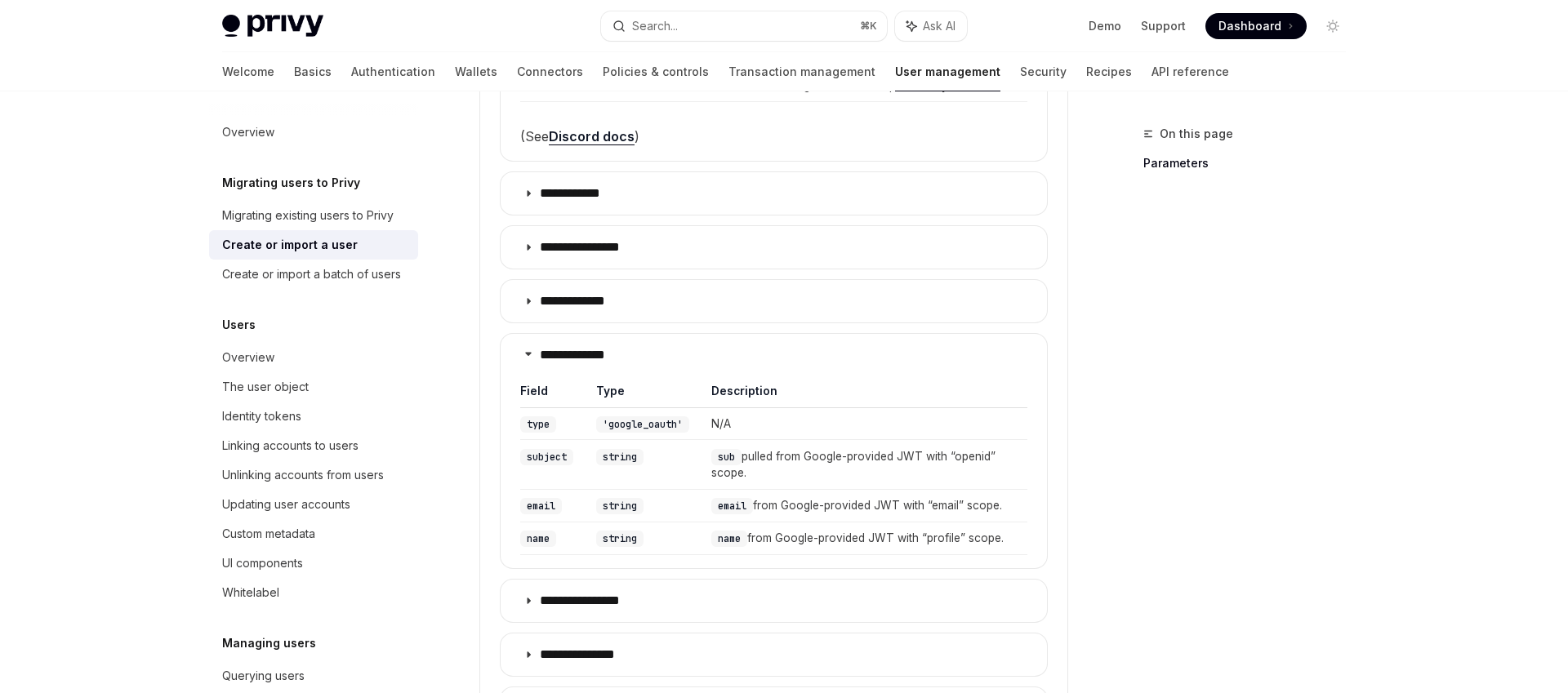
click at [609, 449] on code "string" at bounding box center [620, 457] width 47 height 16
click at [768, 440] on td "sub pulled from Google-provided JWT with “openid” scope." at bounding box center [864, 465] width 327 height 49
click at [728, 497] on code "email" at bounding box center [732, 505] width 42 height 16
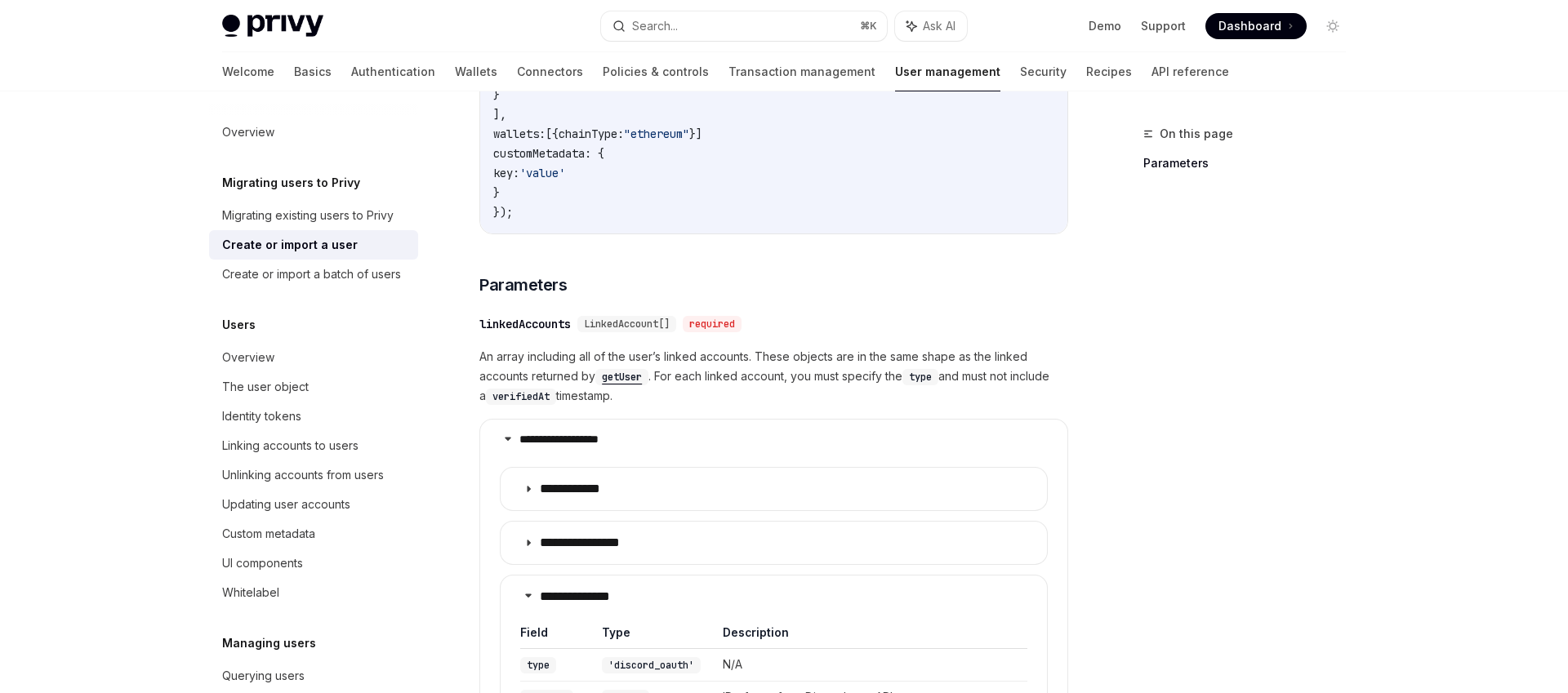
scroll to position [521, 0]
click at [692, 351] on span "An array including all of the user’s linked accounts. These objects are in the …" at bounding box center [774, 377] width 589 height 59
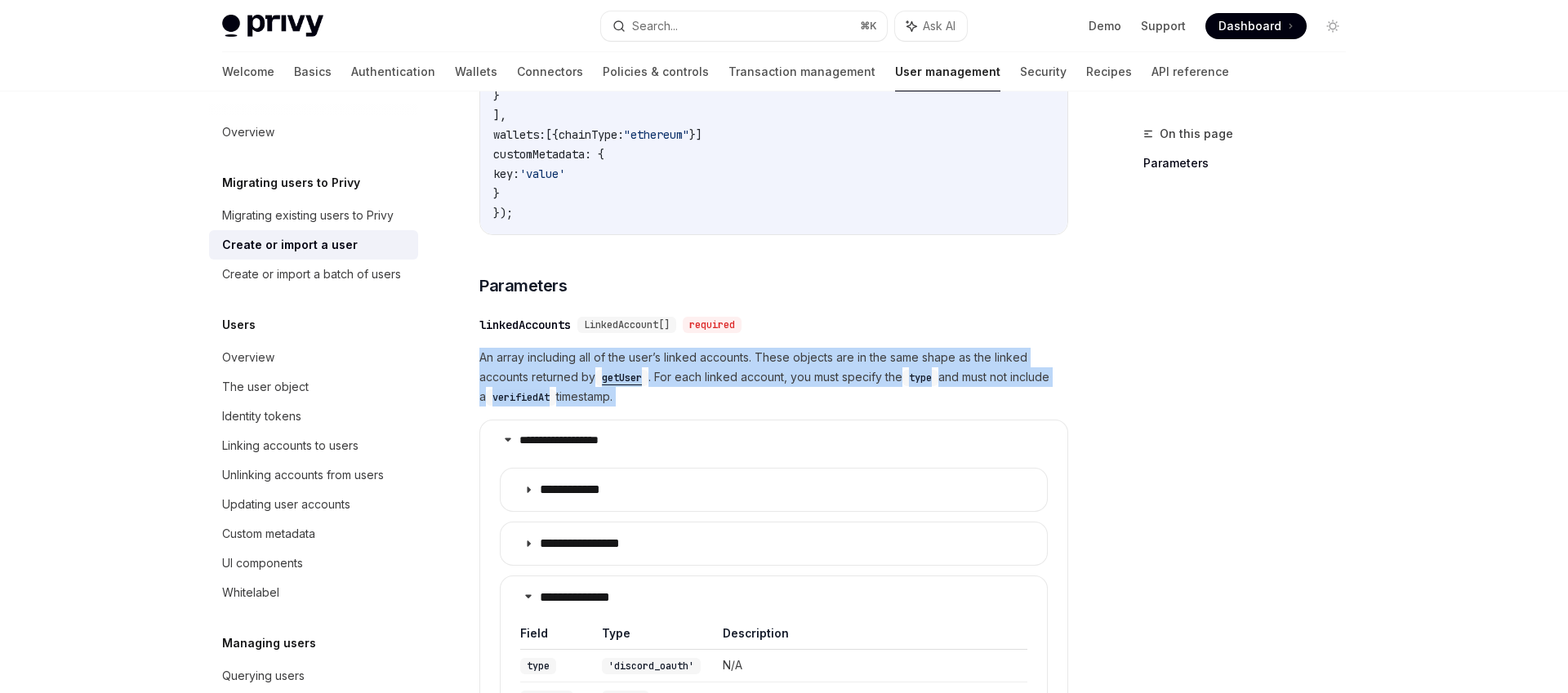
click at [692, 351] on span "An array including all of the user’s linked accounts. These objects are in the …" at bounding box center [774, 377] width 589 height 59
click at [773, 356] on span "An array including all of the user’s linked accounts. These objects are in the …" at bounding box center [774, 377] width 589 height 59
